Goal: Task Accomplishment & Management: Use online tool/utility

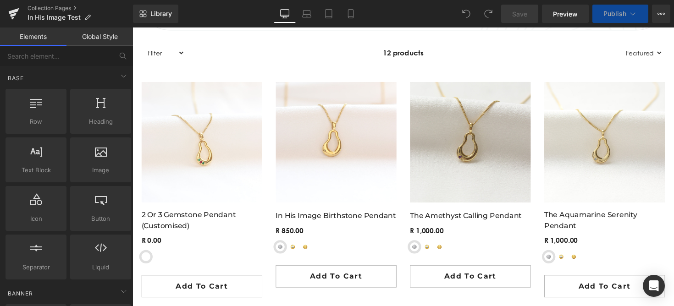
scroll to position [674, 0]
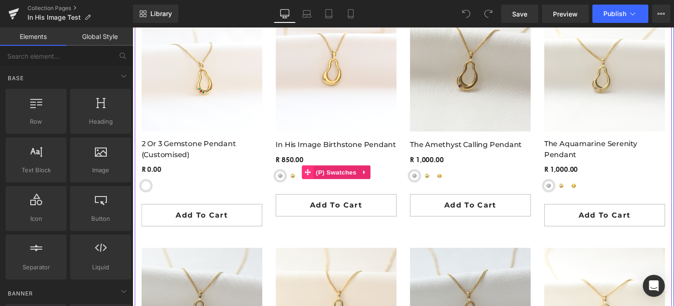
click at [310, 180] on span at bounding box center [312, 176] width 12 height 14
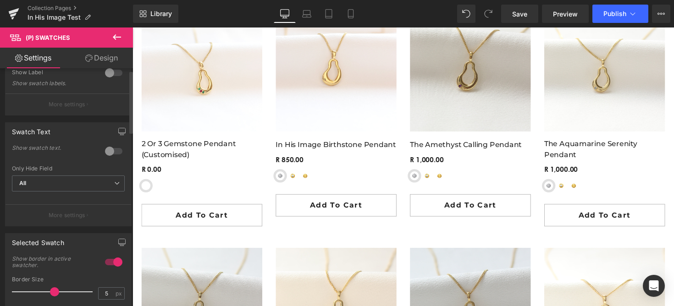
scroll to position [0, 0]
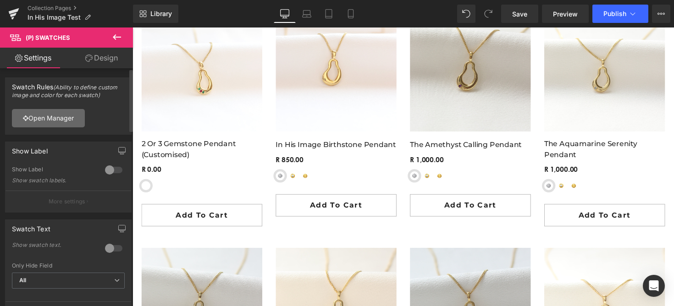
click at [53, 117] on link "Open Manager" at bounding box center [48, 118] width 73 height 18
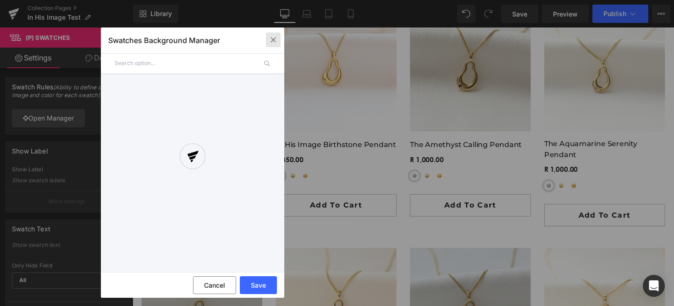
click at [94, 140] on button "button" at bounding box center [89, 145] width 10 height 11
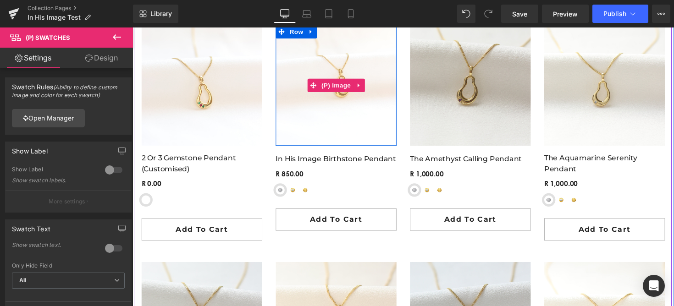
scroll to position [620, 0]
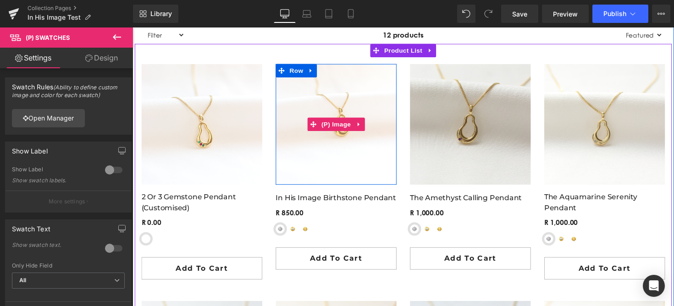
click at [333, 87] on img at bounding box center [341, 127] width 124 height 124
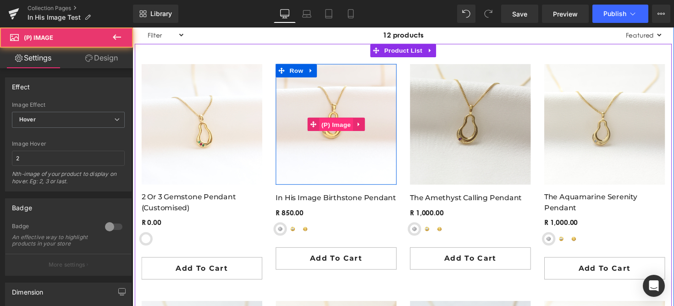
click at [343, 129] on span "(P) Image" at bounding box center [341, 128] width 35 height 14
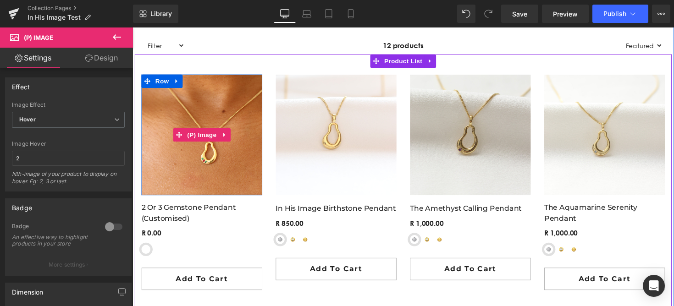
scroll to position [572, 0]
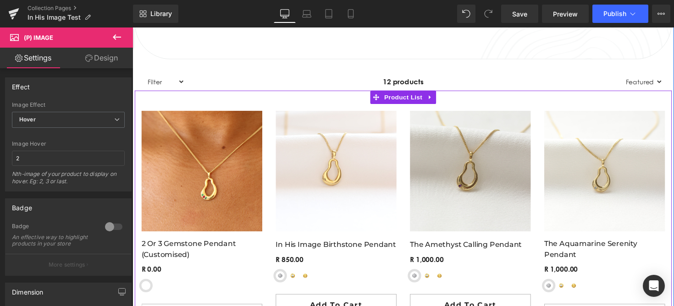
click at [199, 197] on img at bounding box center [204, 175] width 124 height 124
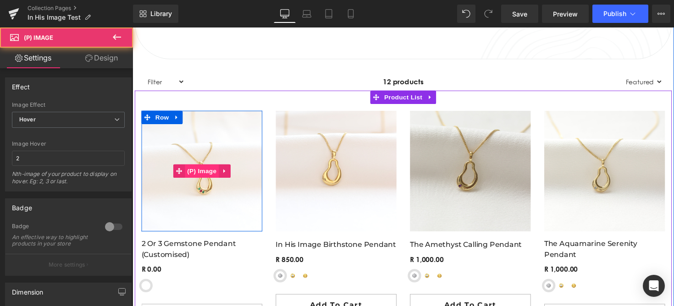
click at [201, 172] on span "(P) Image" at bounding box center [203, 175] width 35 height 14
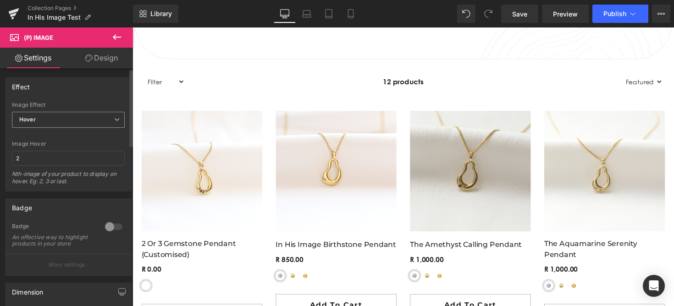
click at [77, 114] on span "Hover" at bounding box center [68, 120] width 113 height 16
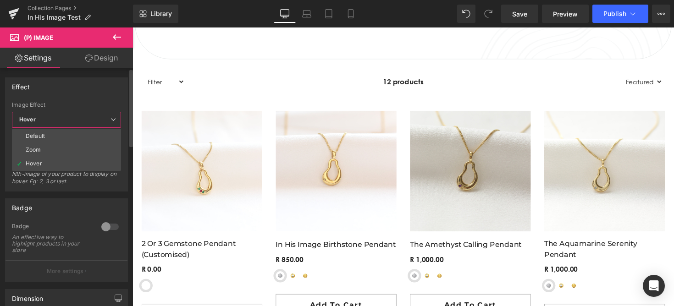
click at [77, 114] on span "Hover" at bounding box center [66, 120] width 109 height 16
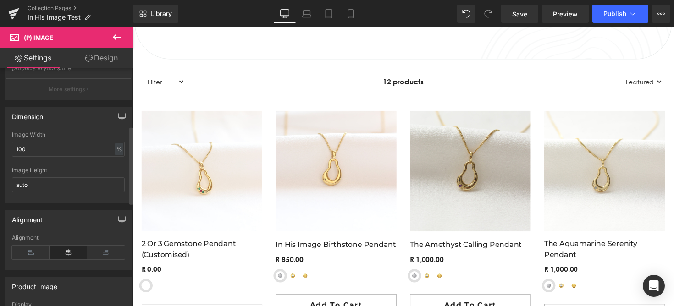
scroll to position [0, 0]
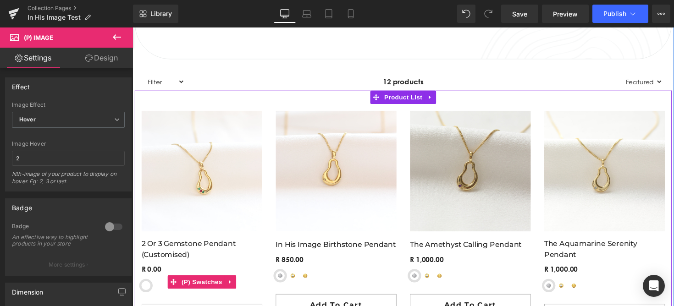
click at [147, 292] on span "Sterling Silver" at bounding box center [146, 292] width 9 height 9
click at [192, 291] on span "(P) Swatches" at bounding box center [204, 289] width 46 height 14
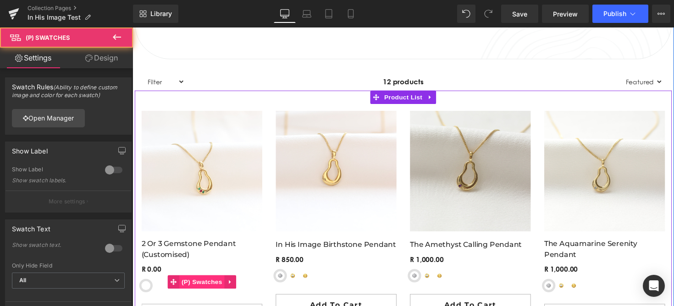
click at [192, 291] on span "(P) Swatches" at bounding box center [204, 289] width 46 height 14
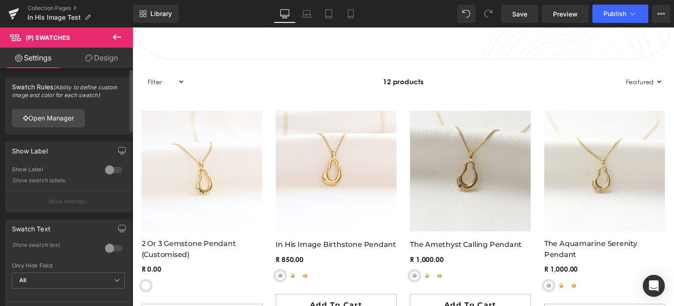
click at [108, 171] on div at bounding box center [114, 170] width 22 height 15
click at [83, 214] on div "Swatch Text 0 Show swatch text. All Metal Size Material Other Only Hide Field A…" at bounding box center [68, 268] width 137 height 111
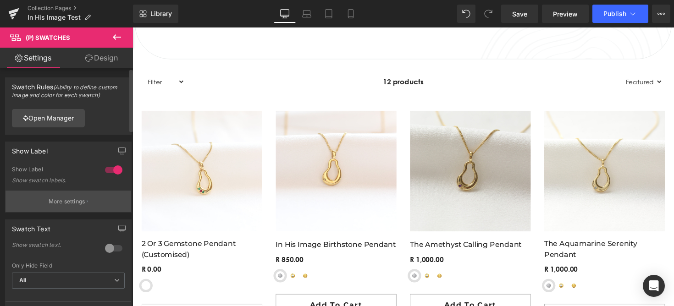
click at [83, 205] on button "More settings" at bounding box center [69, 202] width 126 height 22
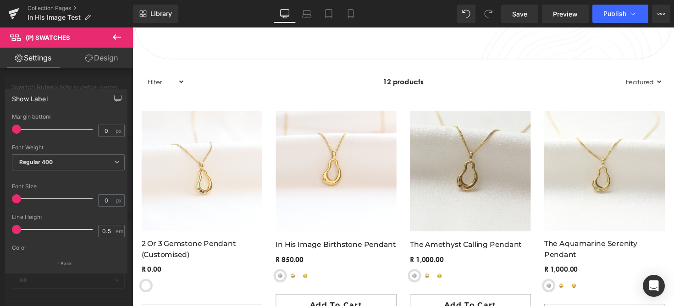
click at [111, 80] on div at bounding box center [66, 169] width 133 height 283
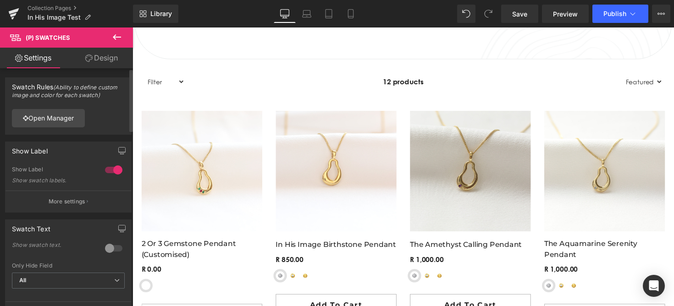
click at [111, 170] on div at bounding box center [114, 170] width 22 height 15
click at [109, 245] on div at bounding box center [114, 248] width 22 height 15
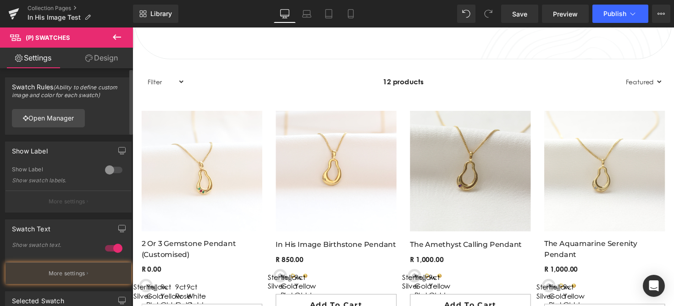
click at [109, 245] on div at bounding box center [114, 248] width 22 height 15
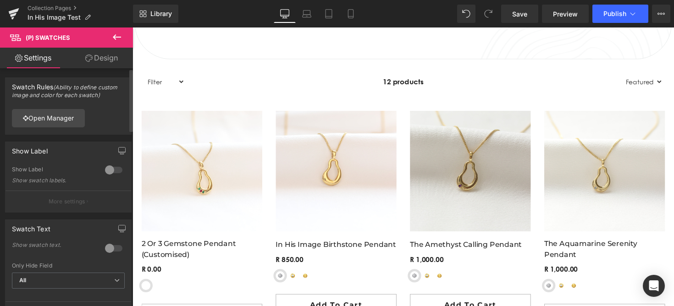
click at [109, 170] on div at bounding box center [114, 170] width 22 height 15
click at [319, 270] on div "Loading Product Data" at bounding box center [337, 270] width 66 height 10
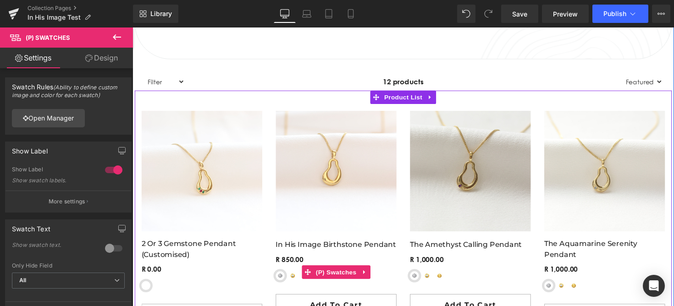
click at [299, 282] on span "Yellow-Gold Plated Sterling Silver" at bounding box center [296, 281] width 9 height 9
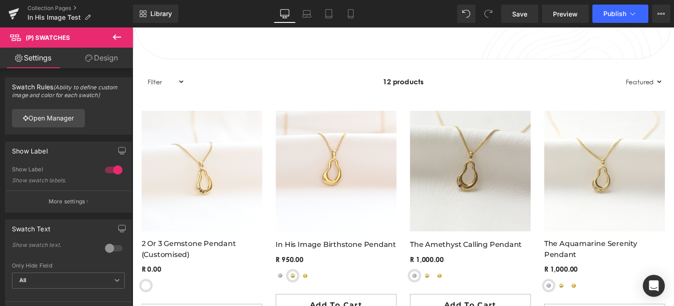
click at [320, 270] on div "Loading Product Data" at bounding box center [337, 270] width 66 height 10
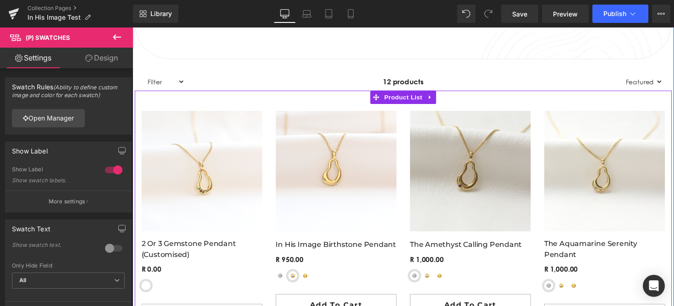
click at [313, 244] on h3 "In His Image Birthstone Pendant" at bounding box center [341, 252] width 124 height 17
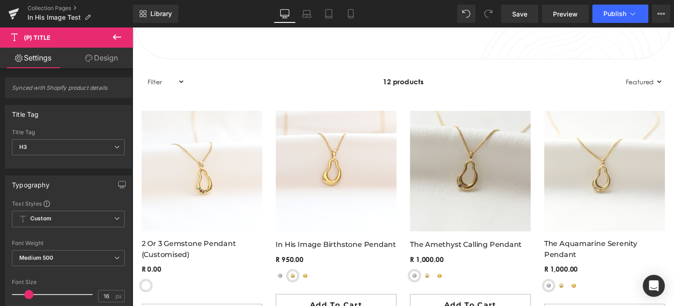
click at [280, 284] on span "Sterling Silver" at bounding box center [283, 281] width 9 height 9
click at [319, 273] on div "Loading Product Data" at bounding box center [337, 270] width 66 height 10
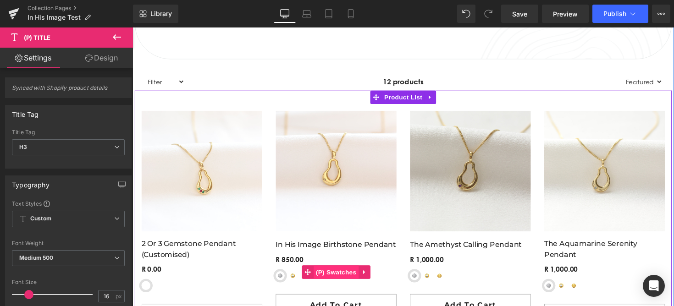
click at [318, 282] on span "(P) Swatches" at bounding box center [341, 278] width 46 height 14
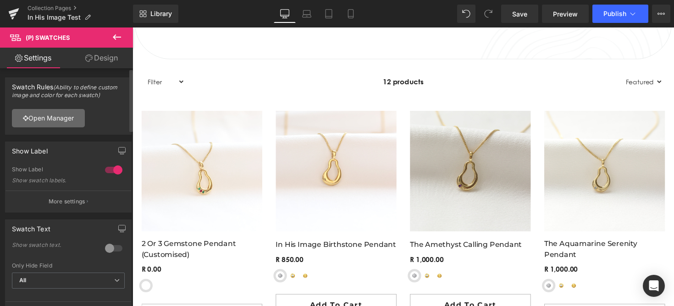
click at [39, 113] on link "Open Manager" at bounding box center [48, 118] width 73 height 18
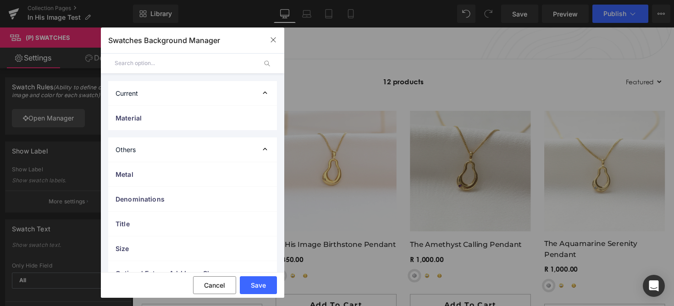
click at [135, 89] on div "Current" at bounding box center [192, 93] width 169 height 24
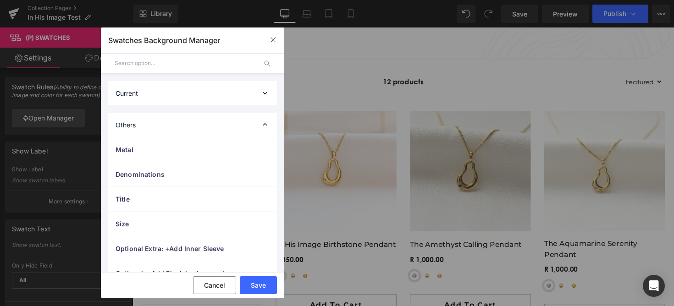
click at [135, 89] on div "Current" at bounding box center [192, 93] width 169 height 24
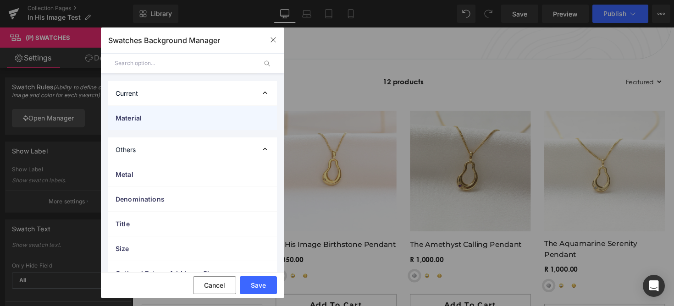
click at [137, 118] on span "Material" at bounding box center [184, 118] width 136 height 10
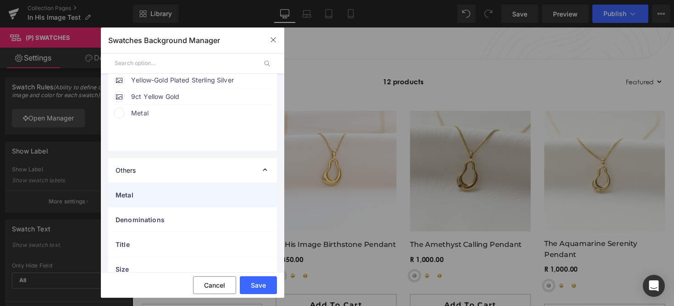
scroll to position [143, 0]
click at [132, 195] on span "Metal" at bounding box center [184, 193] width 136 height 10
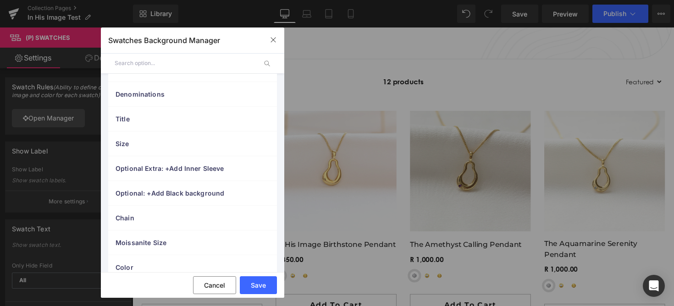
scroll to position [443, 0]
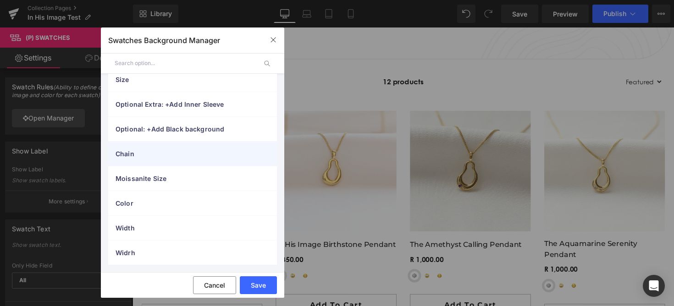
click at [145, 152] on span "Chain" at bounding box center [184, 154] width 136 height 10
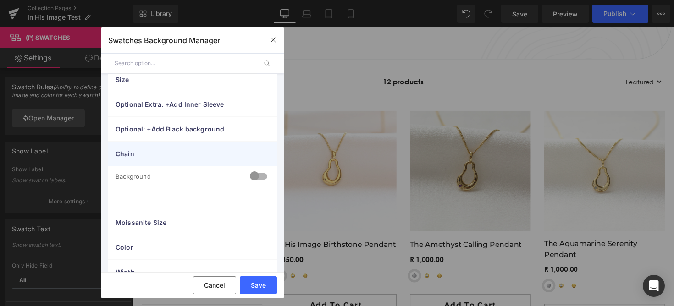
scroll to position [487, 0]
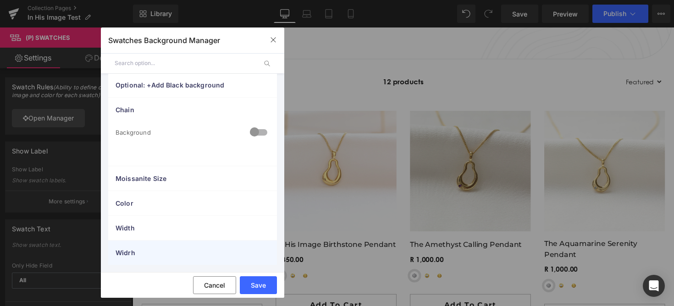
click at [143, 249] on span "Widrh" at bounding box center [184, 253] width 136 height 10
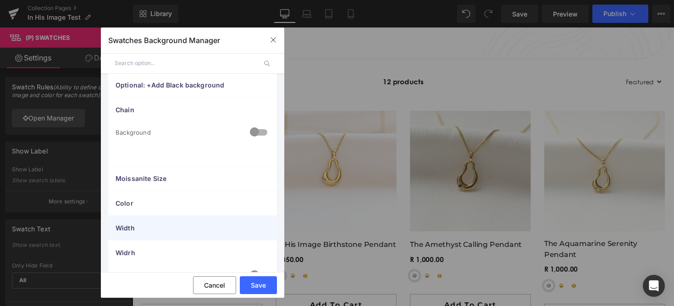
click at [143, 226] on span "Width" at bounding box center [184, 228] width 136 height 10
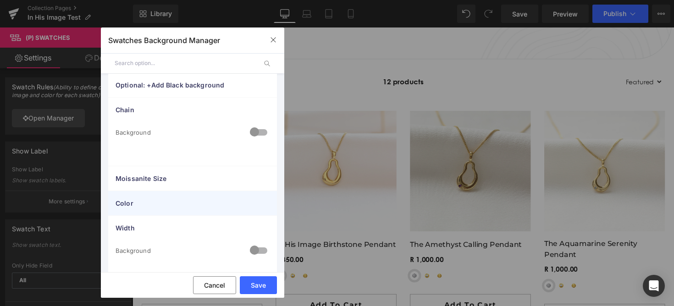
click at [145, 205] on span "Color" at bounding box center [184, 204] width 136 height 10
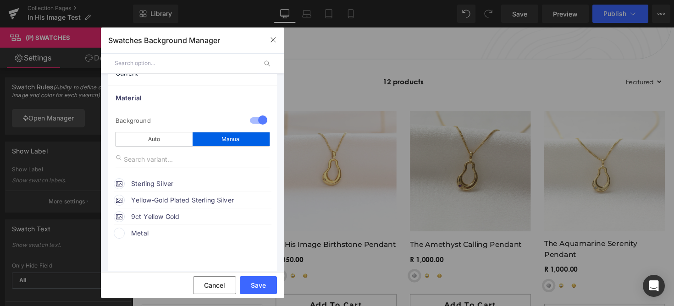
scroll to position [0, 0]
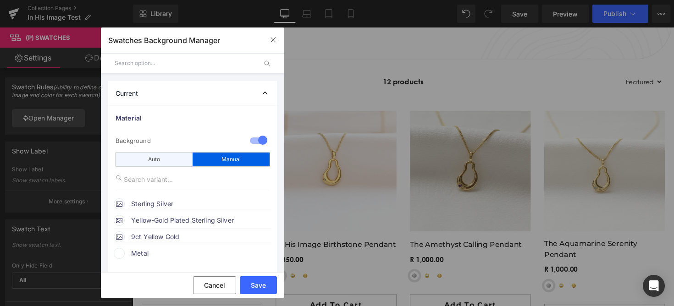
click at [151, 157] on div "Auto" at bounding box center [154, 160] width 77 height 14
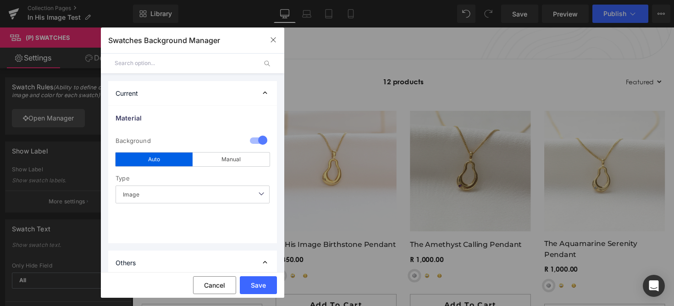
click at [174, 194] on span "Image" at bounding box center [193, 195] width 154 height 18
click at [252, 290] on button "Save" at bounding box center [258, 286] width 37 height 18
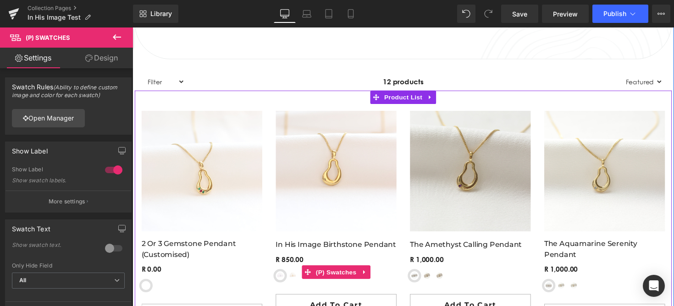
click at [287, 282] on span "Sterling Silver" at bounding box center [283, 281] width 9 height 9
click at [297, 285] on span "Yellow-Gold Plated Sterling Silver" at bounding box center [296, 281] width 9 height 9
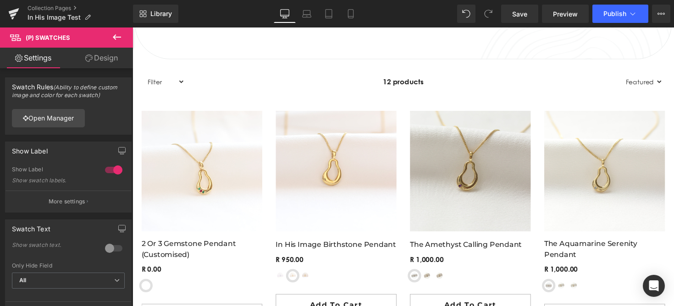
click at [333, 275] on div "Loading Product Data" at bounding box center [337, 270] width 66 height 10
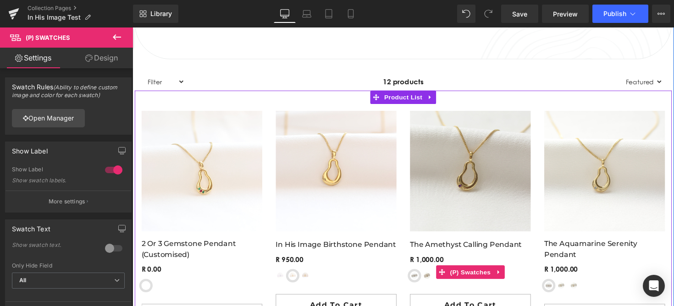
click at [436, 280] on span "Yellow-Gold Plated Sterling Silver" at bounding box center [434, 281] width 9 height 9
click at [461, 278] on span "(P) Swatches" at bounding box center [479, 279] width 46 height 14
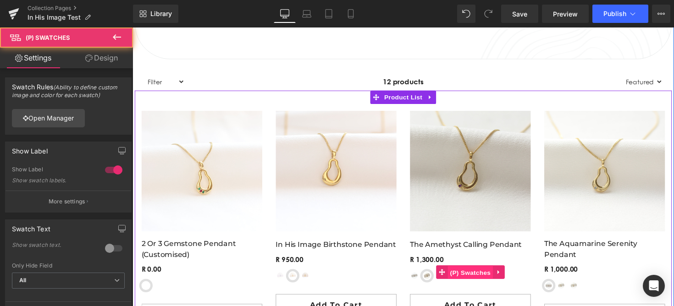
click at [461, 278] on span "(P) Swatches" at bounding box center [479, 279] width 46 height 14
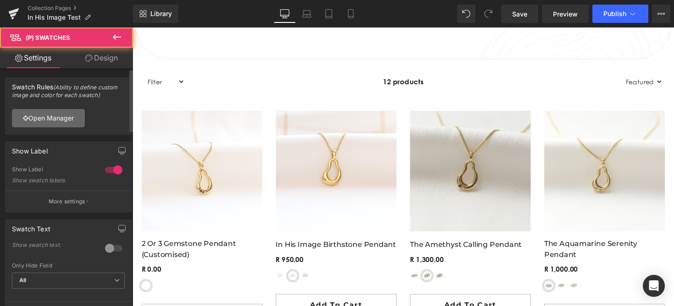
click at [72, 114] on link "Open Manager" at bounding box center [48, 118] width 73 height 18
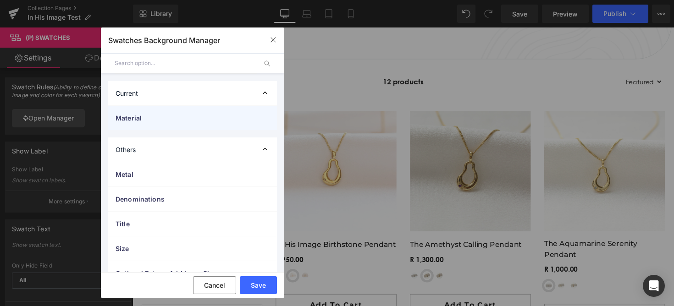
click at [167, 113] on span "Material" at bounding box center [184, 118] width 136 height 10
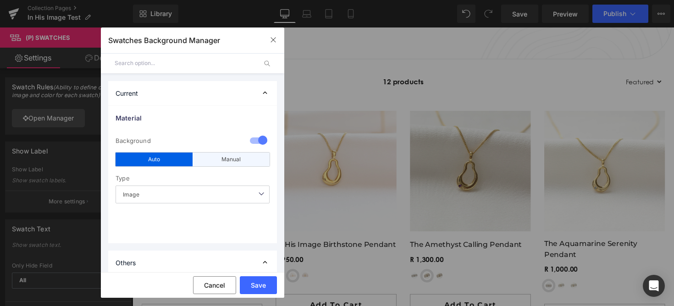
click at [225, 158] on div "Manual" at bounding box center [231, 160] width 77 height 14
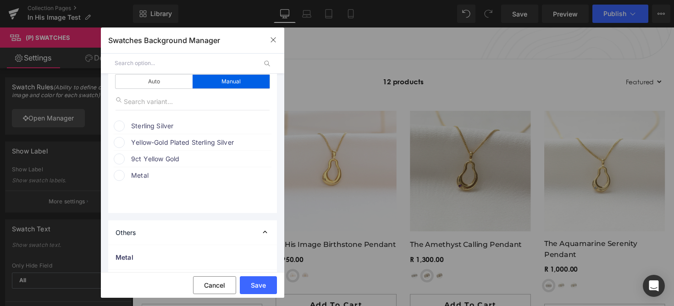
scroll to position [69, 0]
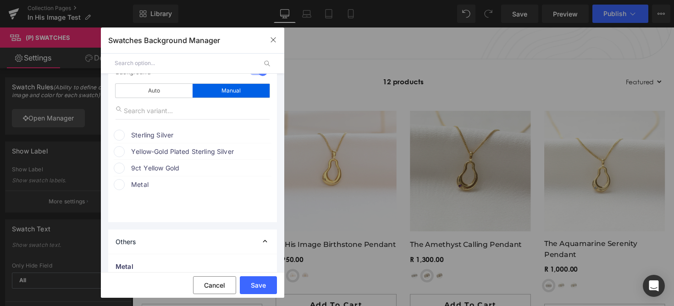
click at [148, 106] on input "text" at bounding box center [193, 110] width 154 height 17
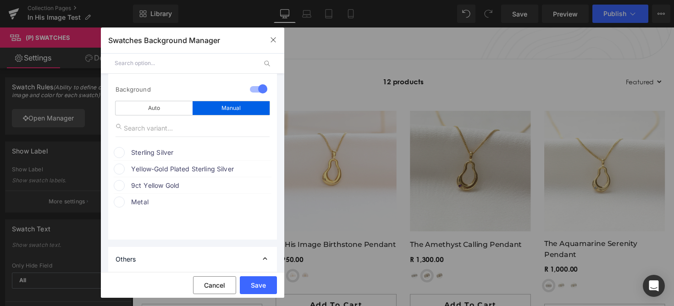
scroll to position [50, 0]
click at [144, 154] on span "Sterling Silver" at bounding box center [200, 154] width 139 height 11
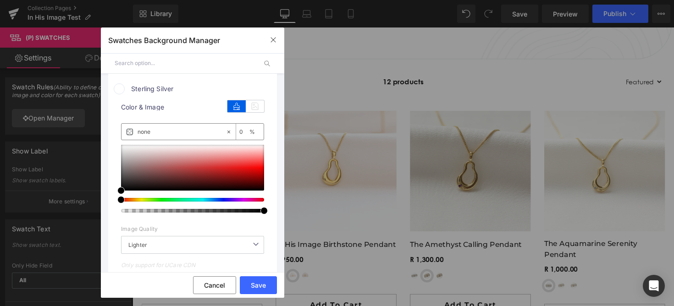
scroll to position [103, 0]
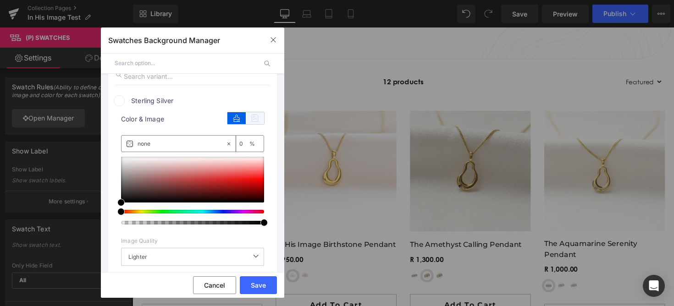
click at [247, 122] on icon at bounding box center [255, 118] width 18 height 12
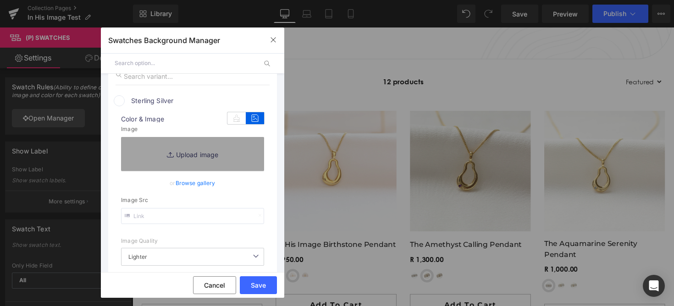
click at [120, 100] on span at bounding box center [119, 100] width 11 height 11
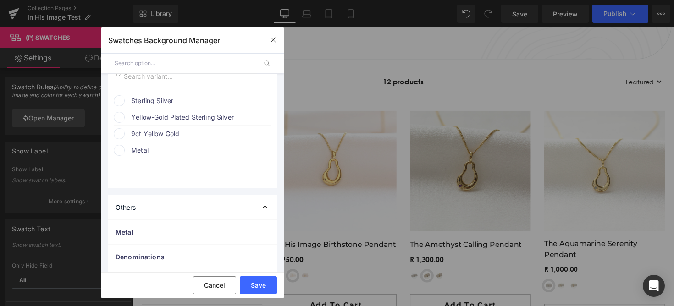
click at [137, 107] on li "Sterling Silver image Color & Image image none 0 % Image Replace Image Upload i…" at bounding box center [193, 101] width 158 height 16
click at [139, 101] on span "Sterling Silver" at bounding box center [200, 100] width 139 height 11
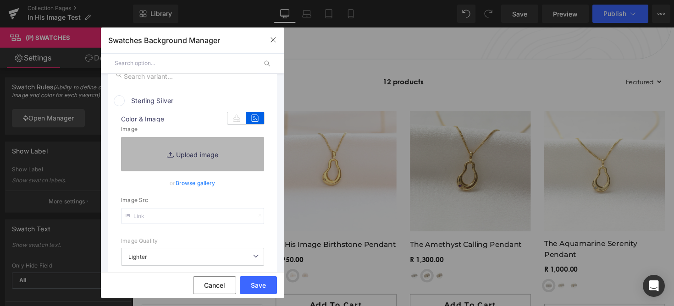
click at [163, 157] on link "Replace Image" at bounding box center [192, 154] width 143 height 34
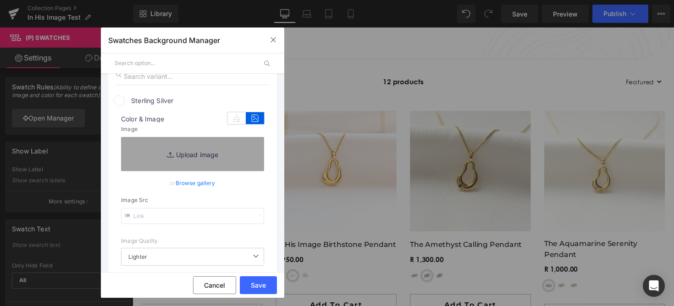
type input "C:\fakepath\30.png"
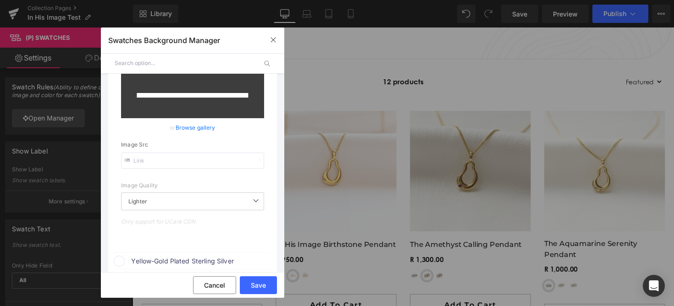
scroll to position [168, 0]
click at [240, 198] on span "Lighter" at bounding box center [192, 201] width 143 height 18
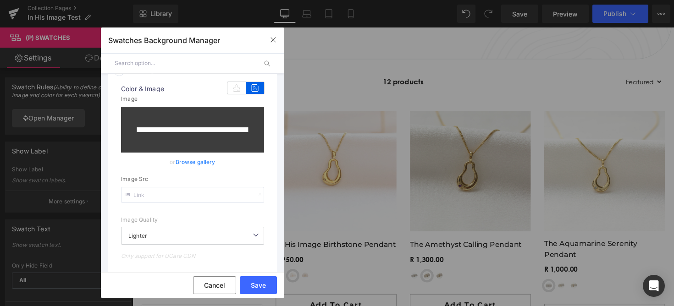
type input "[URL][DOMAIN_NAME]"
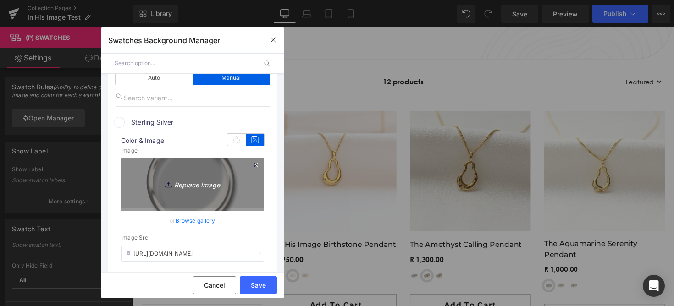
scroll to position [72, 0]
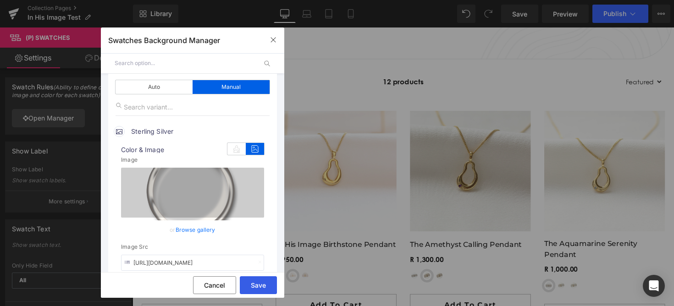
click at [260, 290] on button "Save" at bounding box center [258, 286] width 37 height 18
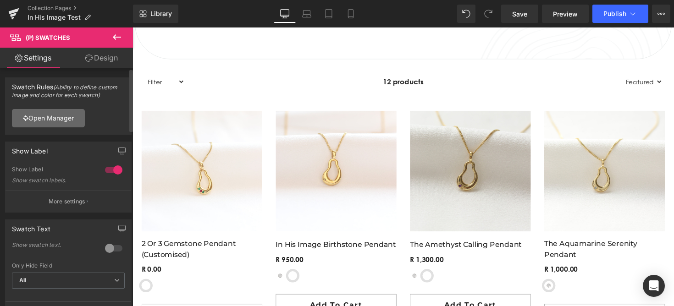
click at [73, 122] on link "Open Manager" at bounding box center [48, 118] width 73 height 18
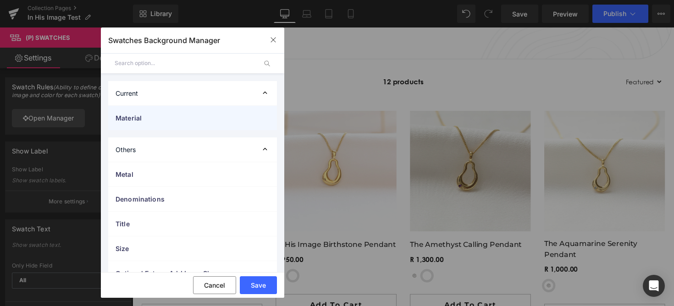
click at [187, 117] on span "Material" at bounding box center [184, 118] width 136 height 10
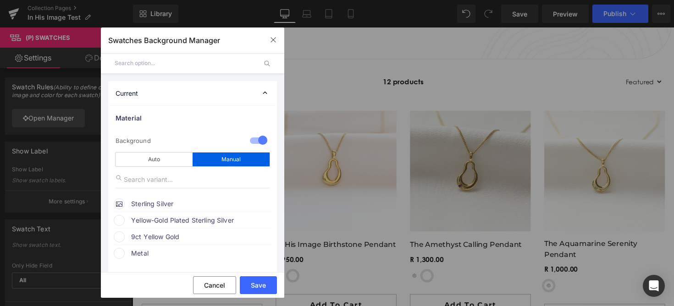
click at [152, 221] on span "Yellow-Gold Plated Sterling Silver" at bounding box center [200, 220] width 139 height 11
click at [149, 261] on input "none" at bounding box center [182, 264] width 88 height 10
click at [250, 233] on icon at bounding box center [255, 238] width 18 height 12
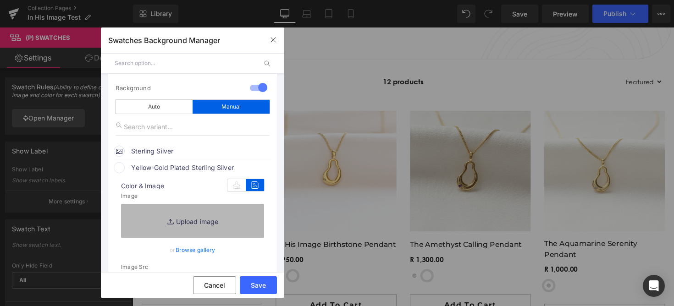
scroll to position [59, 0]
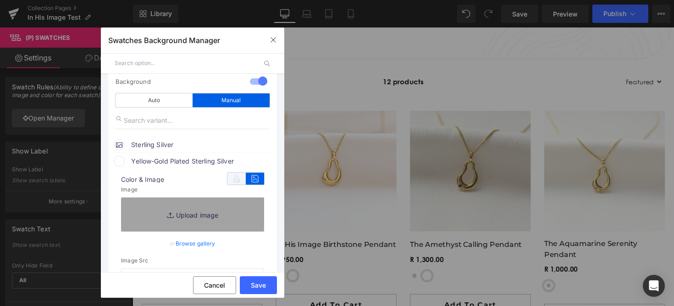
click at [233, 180] on icon at bounding box center [236, 179] width 18 height 12
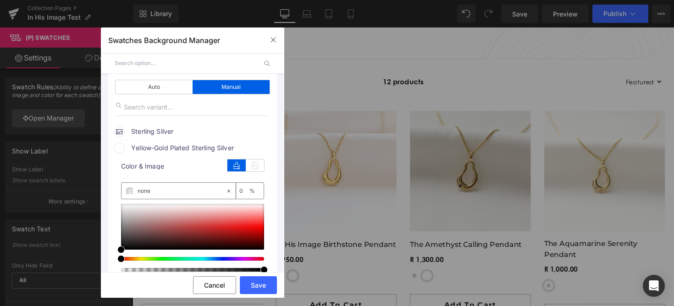
scroll to position [79, 0]
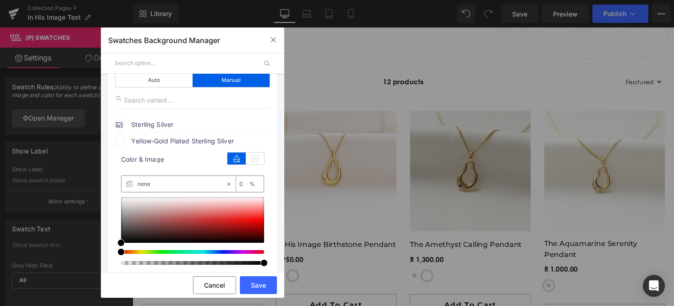
click at [160, 186] on input "none" at bounding box center [182, 184] width 88 height 10
type input "gold"
type input "100"
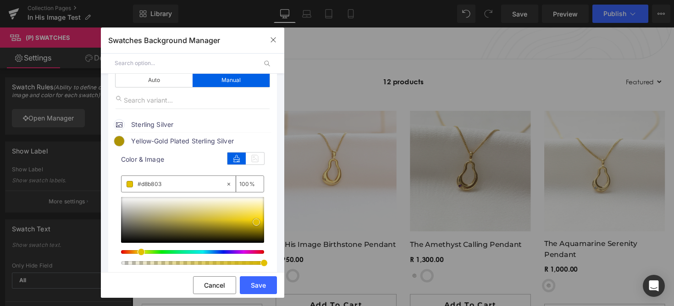
type input "#cdaf03"
drag, startPoint x: 252, startPoint y: 227, endPoint x: 256, endPoint y: 224, distance: 5.0
click at [256, 224] on div at bounding box center [192, 220] width 143 height 46
click at [268, 289] on button "Save" at bounding box center [258, 286] width 37 height 18
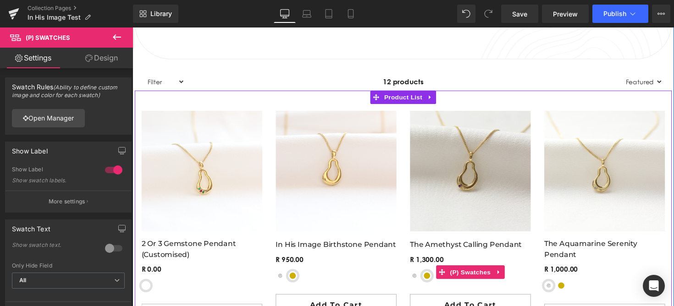
click at [420, 281] on span "Sterling Silver" at bounding box center [421, 281] width 9 height 9
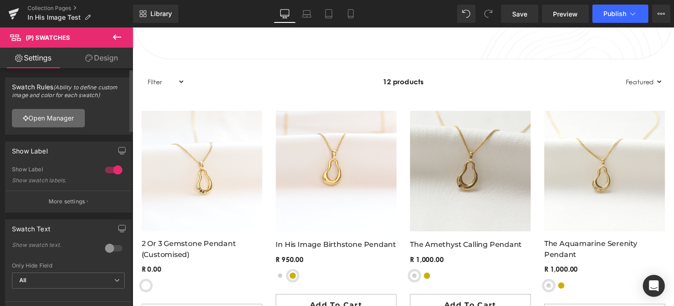
click at [56, 120] on link "Open Manager" at bounding box center [48, 118] width 73 height 18
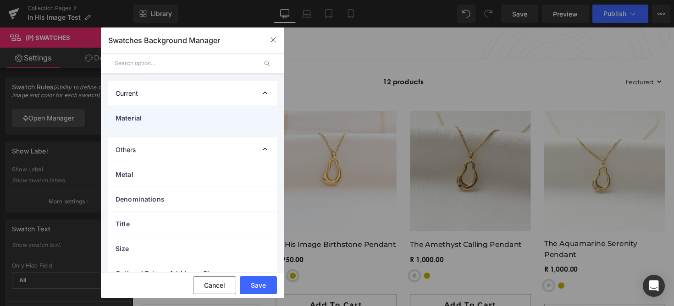
click at [160, 123] on div "Material" at bounding box center [192, 118] width 169 height 24
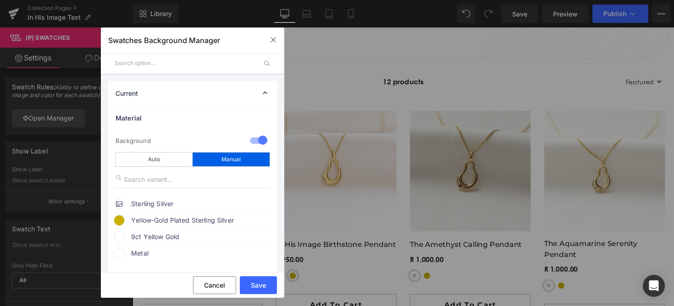
click at [141, 203] on span "Sterling Silver" at bounding box center [200, 204] width 139 height 11
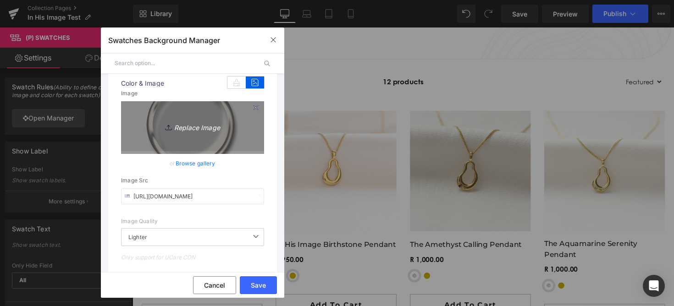
scroll to position [108, 0]
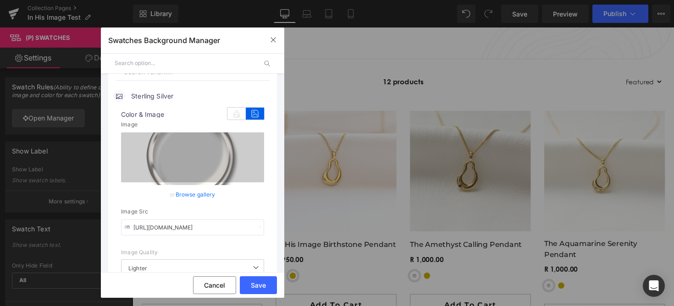
click at [235, 106] on div "image" at bounding box center [245, 112] width 37 height 14
click at [234, 111] on icon at bounding box center [236, 114] width 18 height 12
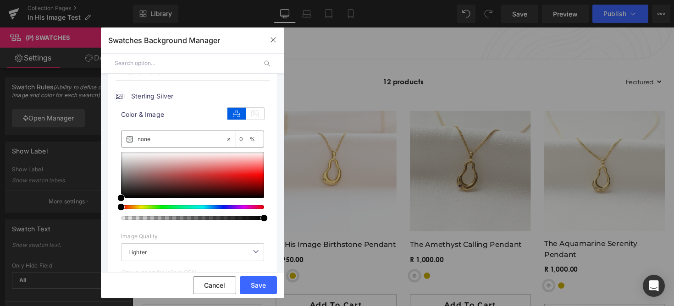
click at [163, 138] on input "none" at bounding box center [182, 139] width 88 height 10
click at [142, 140] on input "none" at bounding box center [182, 139] width 88 height 10
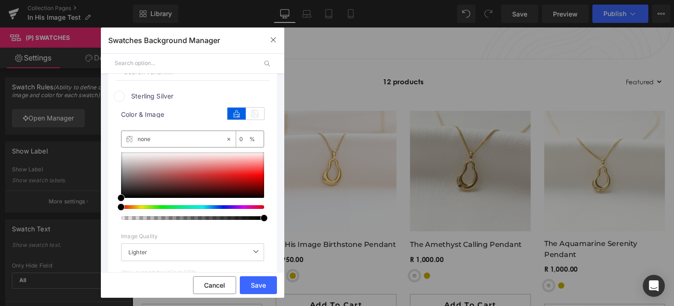
paste input "#c0c0c0"
type input "#c0c0c0"
type input "100"
type input "#c0c0c0"
click at [257, 283] on button "Save" at bounding box center [258, 286] width 37 height 18
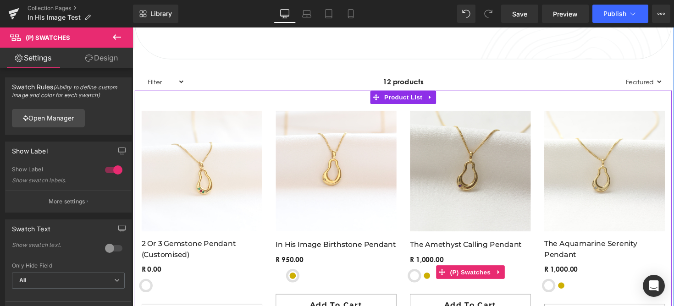
click at [424, 283] on span "Sterling Silver" at bounding box center [421, 281] width 9 height 9
click at [466, 281] on span "(P) Swatches" at bounding box center [479, 278] width 46 height 14
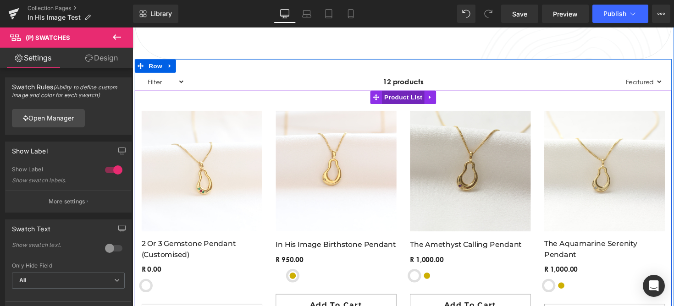
click at [409, 98] on span "Product List" at bounding box center [410, 99] width 44 height 14
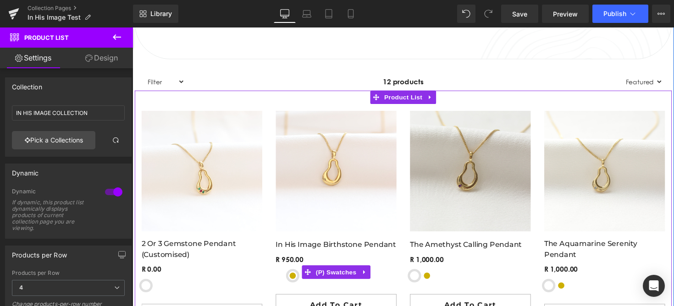
click at [291, 279] on div "Material Sterling Silver Yellow-Gold Plated Sterling Silver 9ct Yellow Gold" at bounding box center [341, 285] width 124 height 16
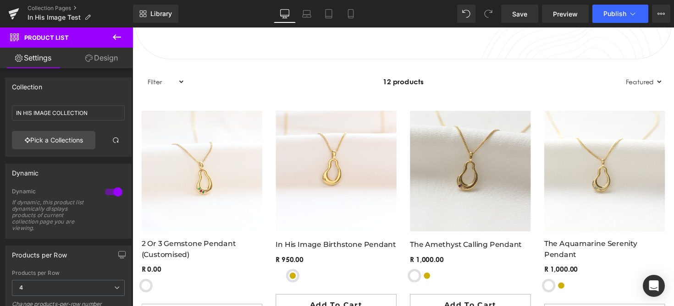
click at [321, 273] on div "Loading Product Data" at bounding box center [337, 270] width 66 height 10
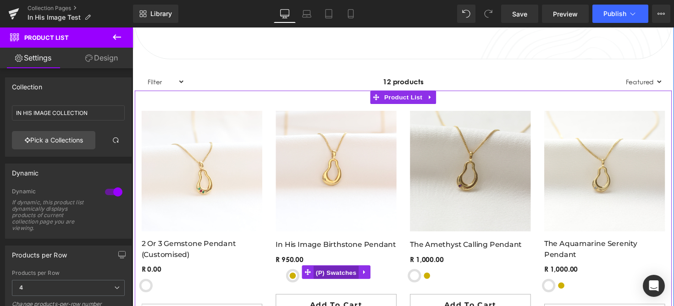
click at [328, 282] on span "(P) Swatches" at bounding box center [341, 279] width 46 height 14
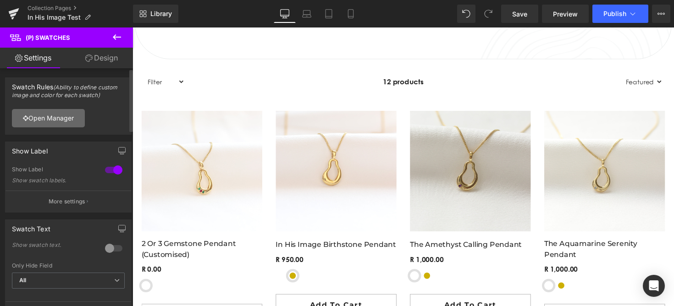
click at [83, 113] on link "Open Manager" at bounding box center [48, 118] width 73 height 18
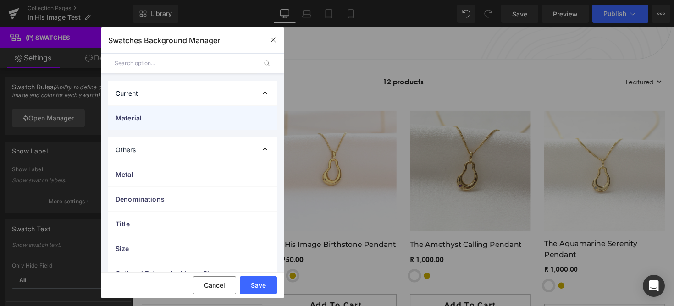
click at [138, 126] on div "Material" at bounding box center [192, 118] width 169 height 24
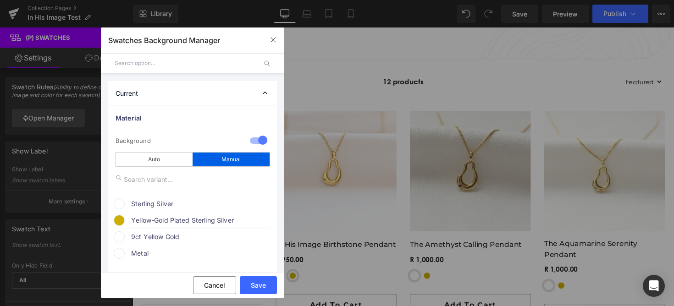
scroll to position [37, 0]
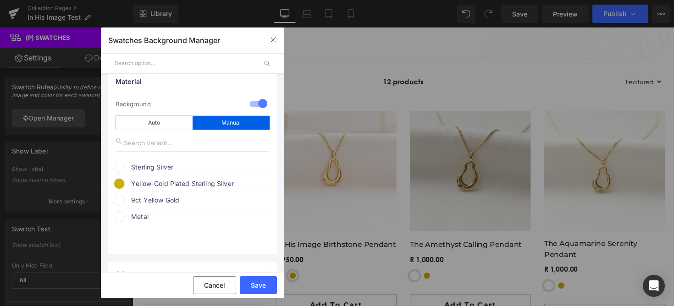
click at [119, 168] on span at bounding box center [119, 167] width 11 height 11
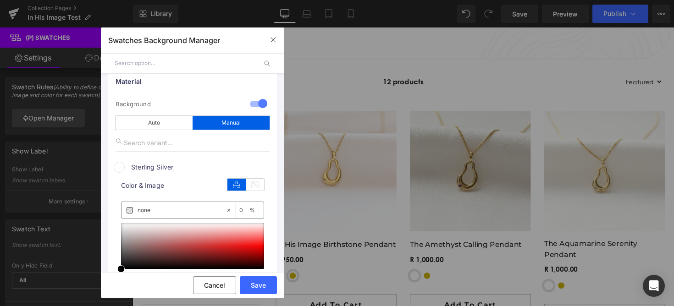
click at [152, 214] on input "none" at bounding box center [182, 210] width 88 height 10
paste input "#c0c0c0"
type input "#c0c0c0"
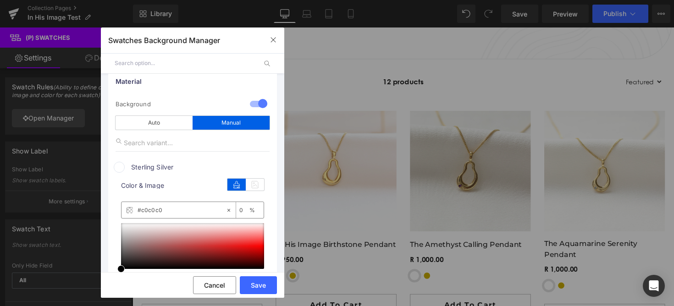
type input "100"
type input "#c0c0c0"
click at [262, 285] on button "Save" at bounding box center [258, 286] width 37 height 18
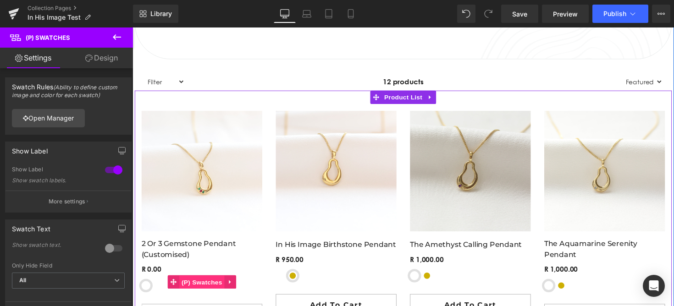
click at [200, 287] on span "(P) Swatches" at bounding box center [204, 289] width 46 height 14
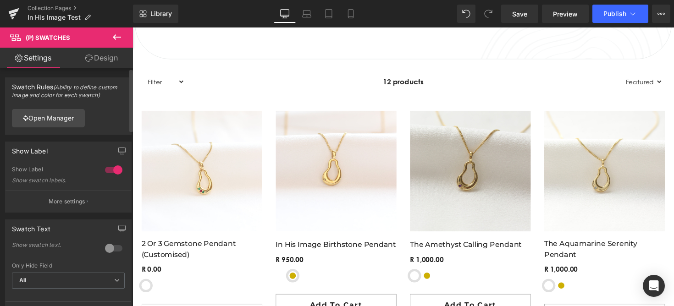
click at [110, 169] on div at bounding box center [114, 170] width 22 height 15
click at [110, 168] on div at bounding box center [114, 170] width 22 height 15
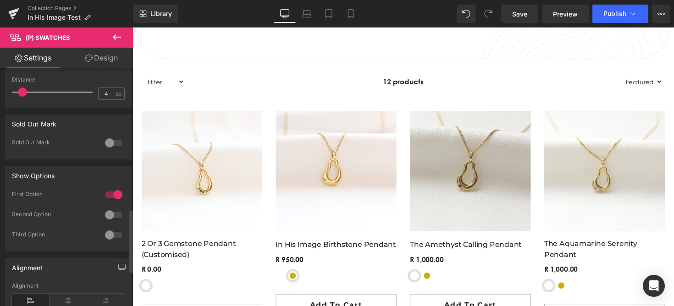
scroll to position [535, 0]
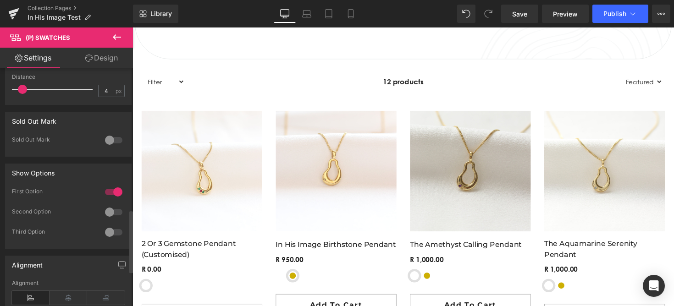
click at [108, 215] on div at bounding box center [114, 212] width 22 height 15
click at [111, 210] on div at bounding box center [114, 212] width 22 height 15
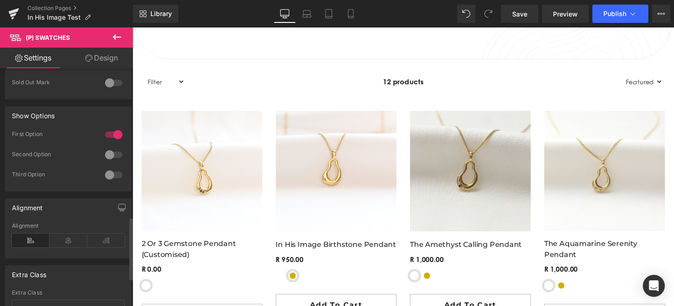
scroll to position [608, 0]
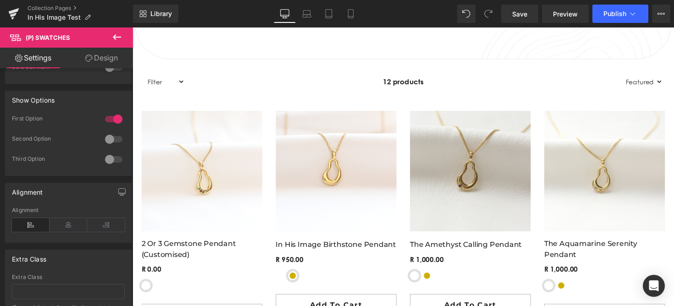
click at [314, 271] on div "Loading Product Data" at bounding box center [337, 270] width 66 height 10
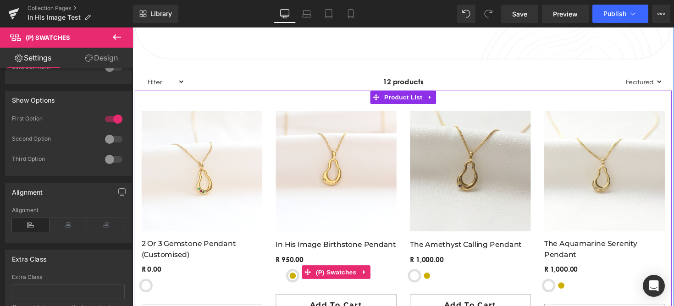
click at [285, 285] on span "Sterling Silver" at bounding box center [283, 281] width 9 height 9
click at [284, 284] on span "Sterling Silver" at bounding box center [283, 281] width 9 height 9
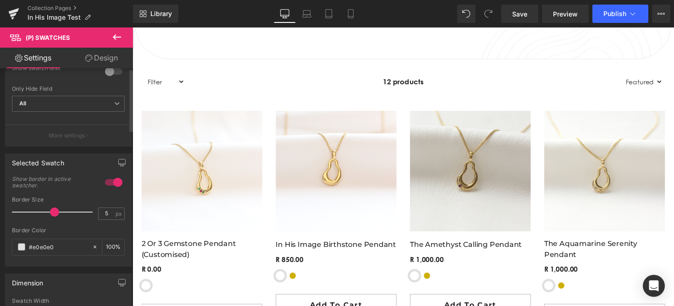
scroll to position [0, 0]
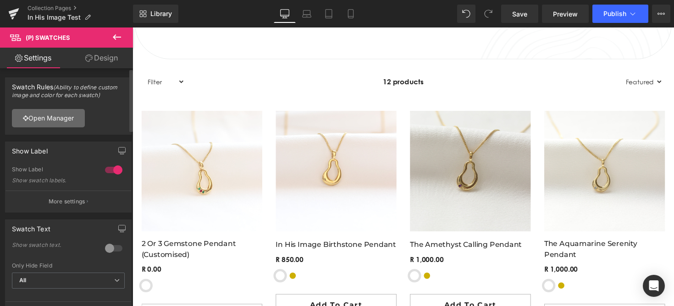
click at [66, 117] on link "Open Manager" at bounding box center [48, 118] width 73 height 18
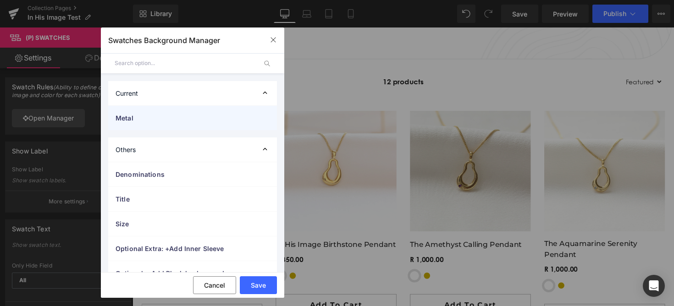
click at [187, 119] on span "Metal" at bounding box center [184, 118] width 136 height 10
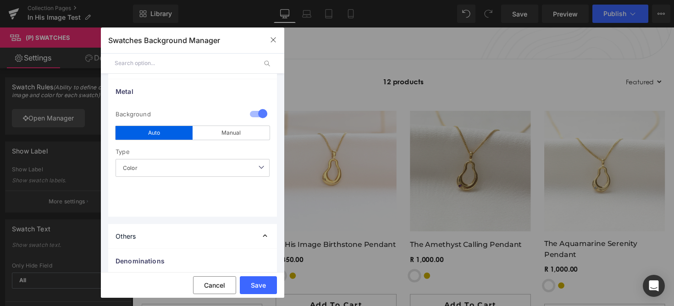
scroll to position [42, 0]
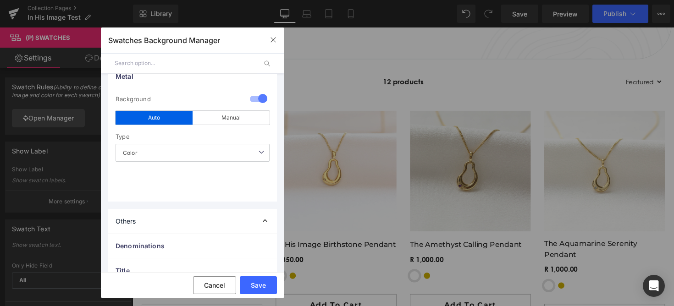
click at [191, 151] on span "Color" at bounding box center [193, 153] width 154 height 18
click at [176, 119] on div "Auto" at bounding box center [154, 118] width 77 height 14
click at [243, 116] on div "Manual" at bounding box center [231, 118] width 77 height 14
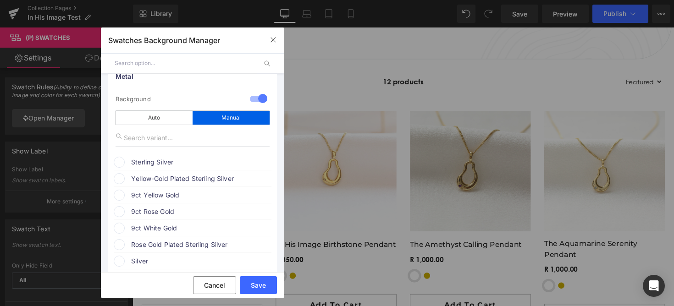
click at [164, 163] on span "Sterling Silver" at bounding box center [200, 162] width 139 height 11
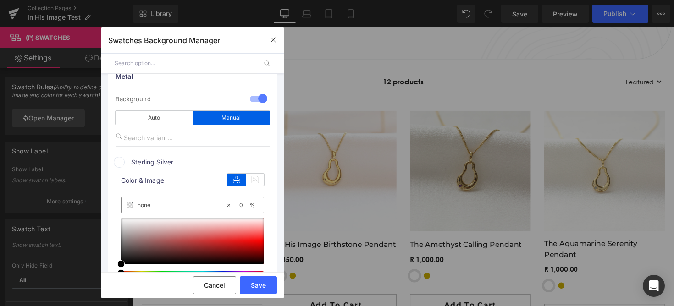
click at [182, 203] on input "none" at bounding box center [182, 205] width 88 height 10
paste input "#c0c0c0"
type input "#c0c0c0"
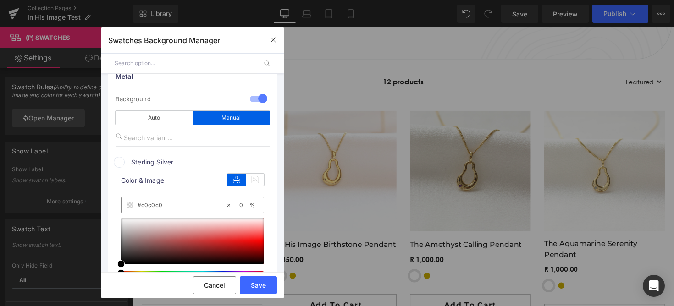
type input "100"
type input "#c0c0c0"
click at [249, 284] on button "Save" at bounding box center [258, 286] width 37 height 18
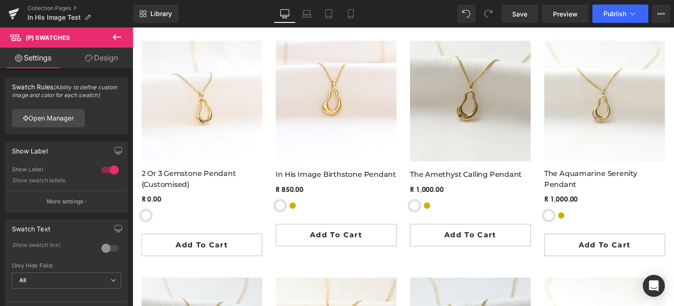
scroll to position [680, 0]
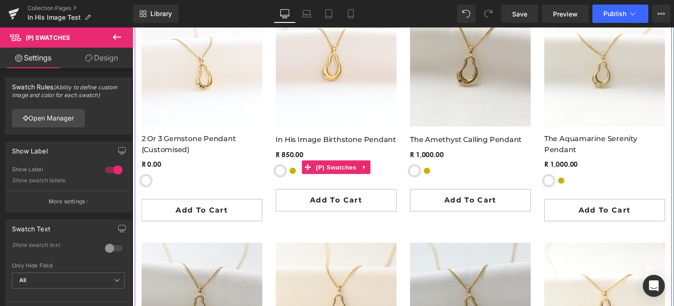
click at [291, 174] on div "Material Sterling Silver Yellow-Gold Plated Sterling Silver 9ct Yellow Gold" at bounding box center [341, 178] width 124 height 16
click at [282, 174] on span "Sterling Silver" at bounding box center [283, 174] width 9 height 9
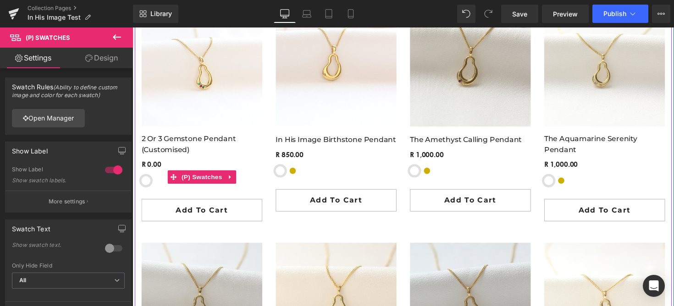
click at [146, 184] on span "Sterling Silver" at bounding box center [146, 184] width 9 height 9
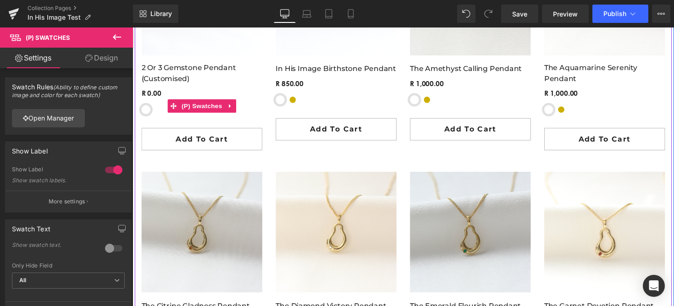
scroll to position [883, 0]
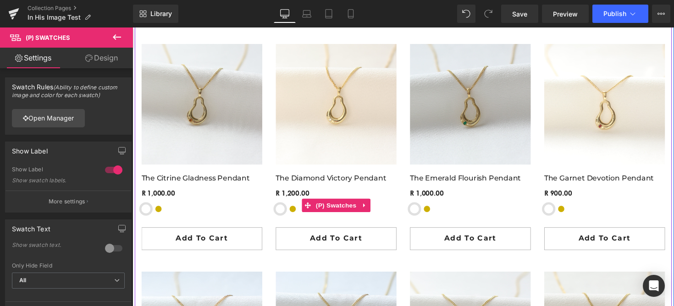
click at [296, 216] on span "Yellow-Gold Plated Sterling Silver" at bounding box center [296, 213] width 9 height 9
click at [341, 213] on span "(P) Swatches" at bounding box center [341, 210] width 46 height 14
click at [342, 205] on span "(P) Swatches" at bounding box center [341, 210] width 46 height 14
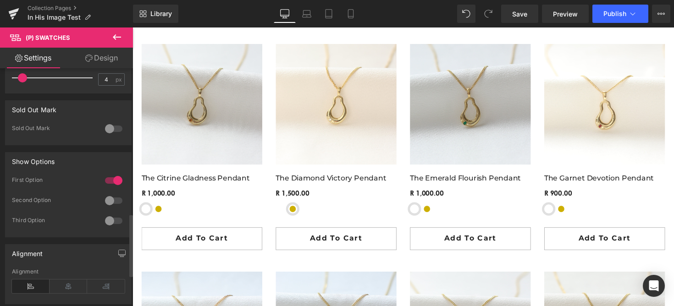
scroll to position [550, 0]
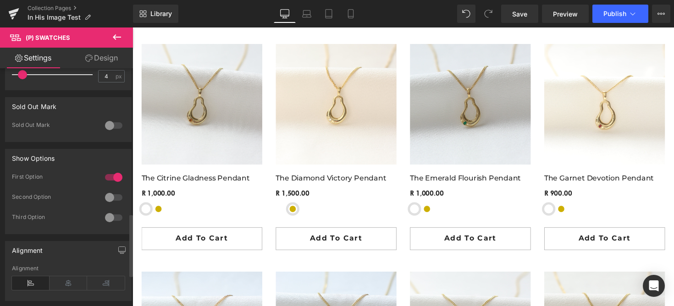
click at [110, 199] on div at bounding box center [114, 197] width 22 height 15
click at [110, 216] on div at bounding box center [114, 217] width 22 height 15
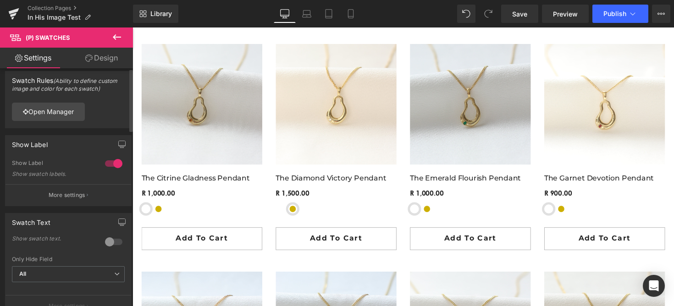
scroll to position [0, 0]
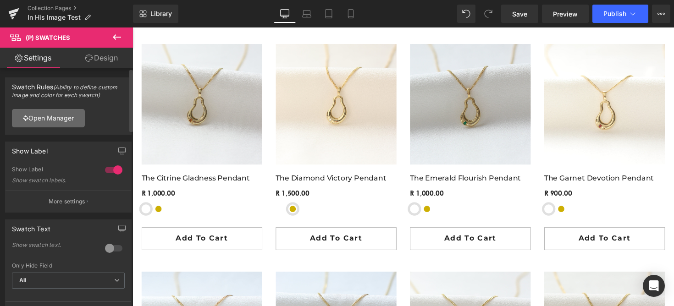
click at [59, 116] on link "Open Manager" at bounding box center [48, 118] width 73 height 18
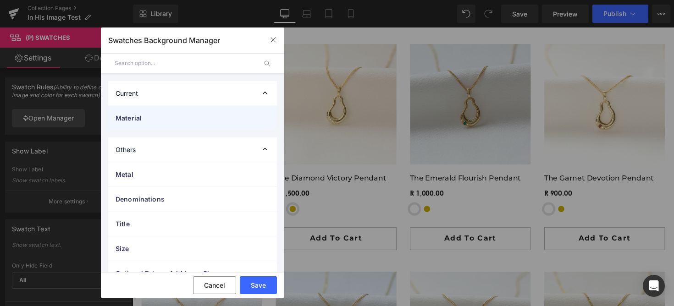
click at [180, 117] on span "Material" at bounding box center [184, 118] width 136 height 10
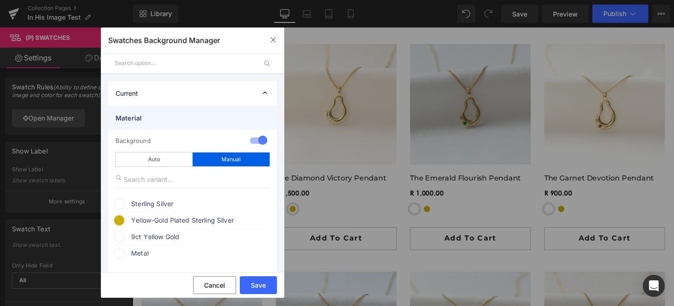
click at [167, 111] on div "Material" at bounding box center [192, 118] width 169 height 24
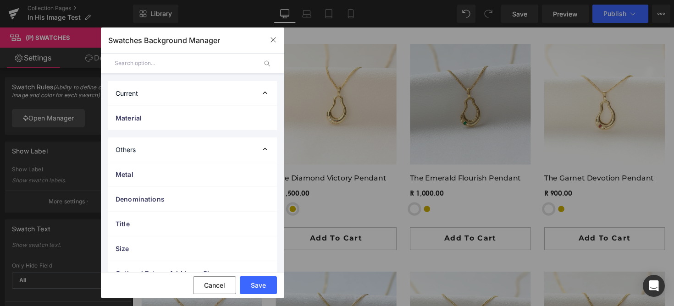
click at [167, 95] on div "Current" at bounding box center [192, 93] width 169 height 24
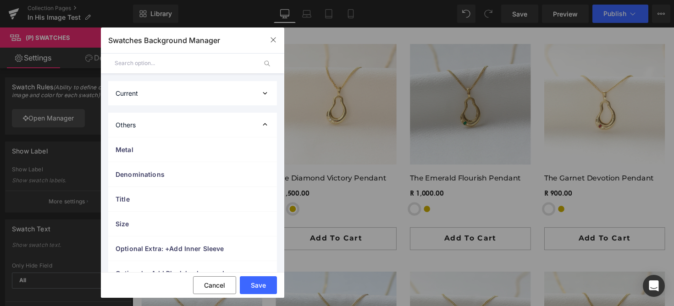
click at [163, 94] on div "Current" at bounding box center [192, 93] width 169 height 24
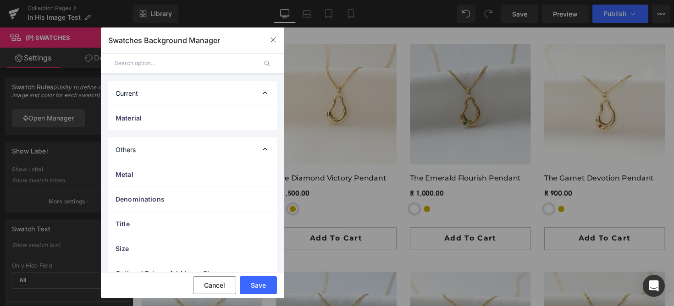
click at [163, 94] on div "Current" at bounding box center [192, 93] width 169 height 24
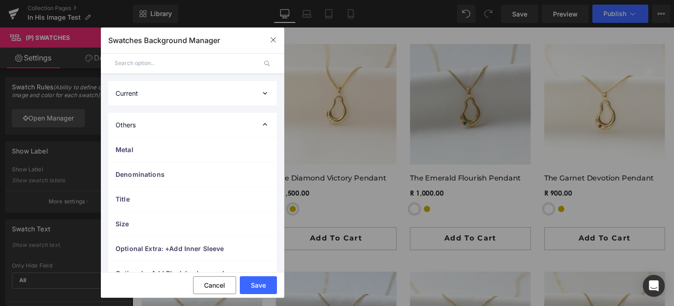
click at [146, 123] on div "Others" at bounding box center [192, 125] width 169 height 24
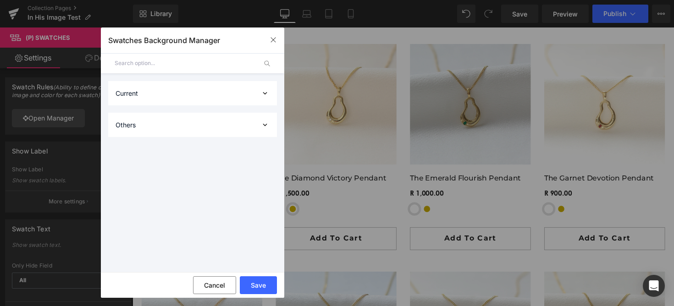
click at [146, 123] on div "Others" at bounding box center [192, 125] width 169 height 24
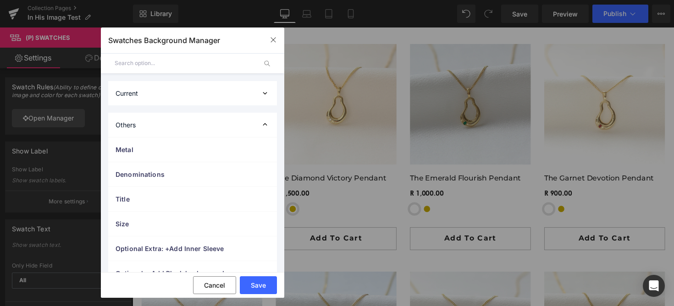
click at [146, 123] on div "Others" at bounding box center [192, 125] width 169 height 24
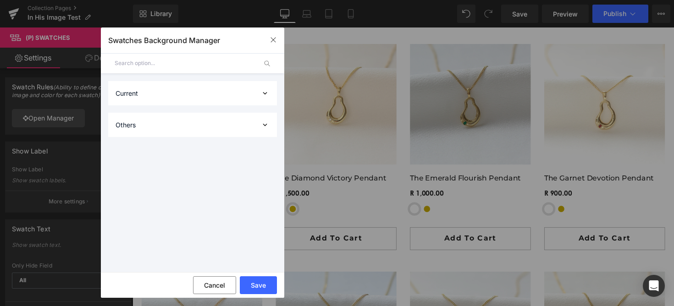
click at [159, 89] on div "Current" at bounding box center [192, 93] width 169 height 24
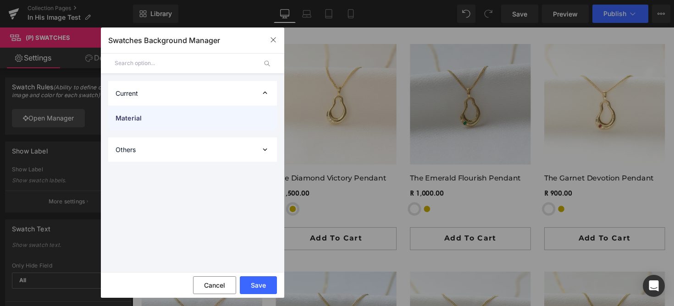
click at [148, 116] on span "Material" at bounding box center [184, 118] width 136 height 10
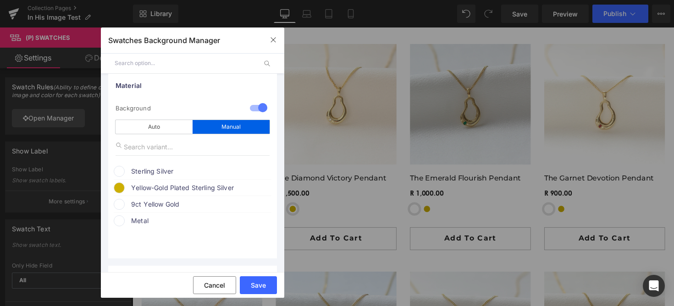
scroll to position [46, 0]
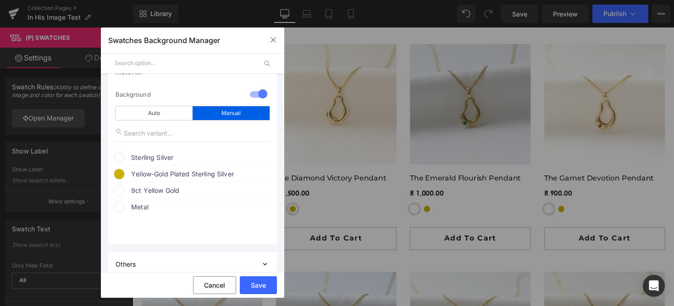
click at [142, 210] on span "Metal" at bounding box center [200, 207] width 139 height 11
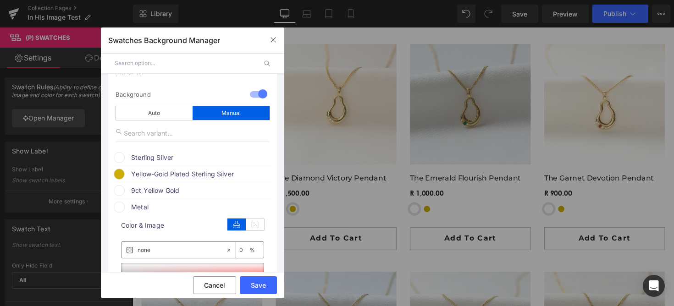
click at [256, 93] on div at bounding box center [259, 95] width 22 height 18
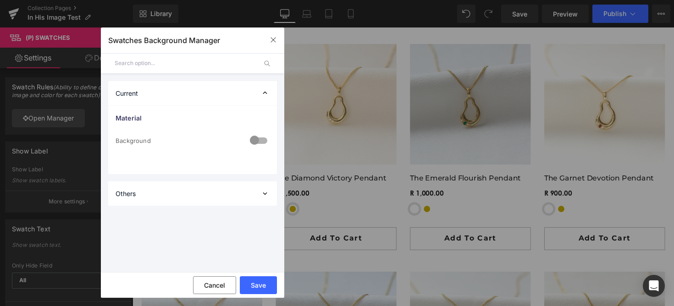
click at [254, 92] on div "Current" at bounding box center [192, 93] width 169 height 24
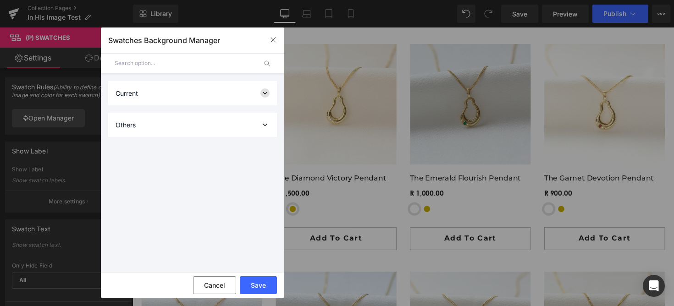
click at [262, 94] on icon at bounding box center [264, 93] width 9 height 9
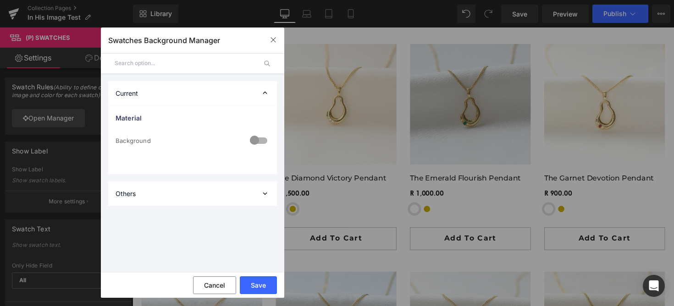
click at [259, 139] on div at bounding box center [259, 142] width 22 height 18
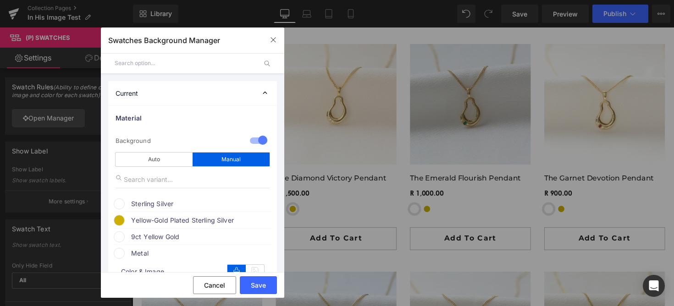
click at [151, 183] on input "text" at bounding box center [193, 179] width 154 height 17
click at [154, 203] on span "Sterling Silver" at bounding box center [200, 204] width 139 height 11
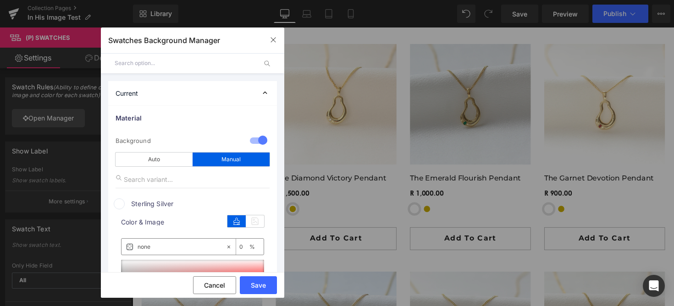
click at [161, 241] on div "none" at bounding box center [174, 247] width 104 height 16
click at [178, 246] on input "none" at bounding box center [182, 247] width 88 height 10
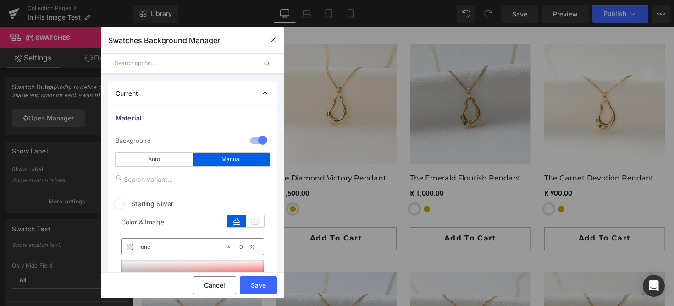
paste input "#c0c0c0"
type input "#c0c0c0"
type input "100"
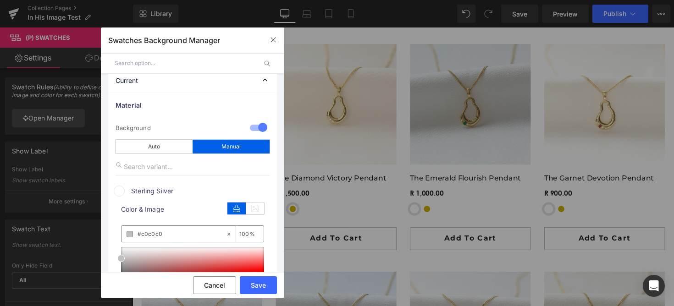
scroll to position [37, 0]
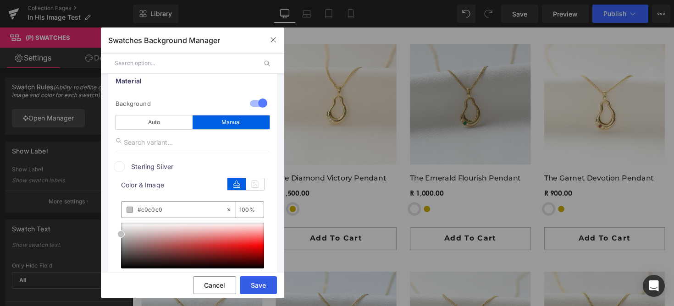
type input "#c0c0c0"
click at [258, 279] on button "Save" at bounding box center [258, 286] width 37 height 18
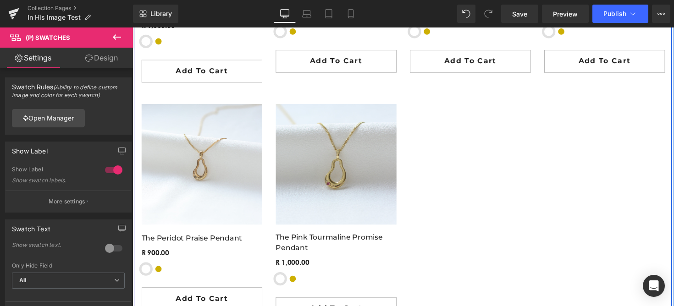
scroll to position [1328, 0]
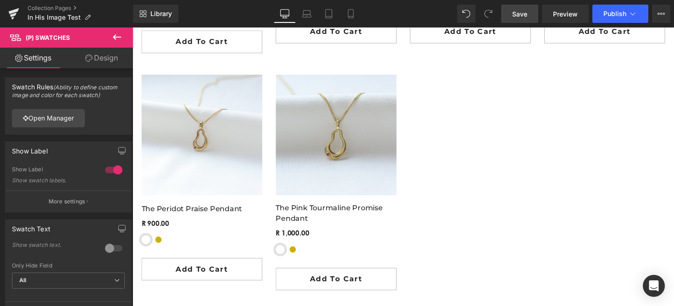
click at [515, 16] on span "Save" at bounding box center [519, 14] width 15 height 10
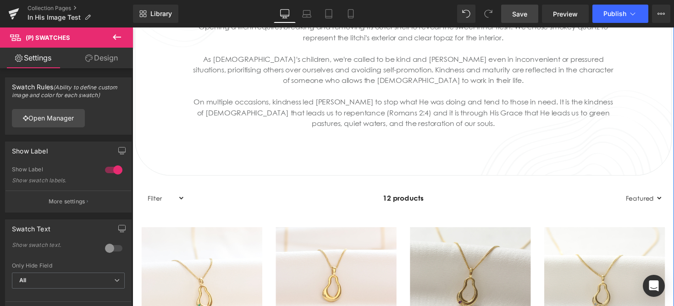
scroll to position [466, 0]
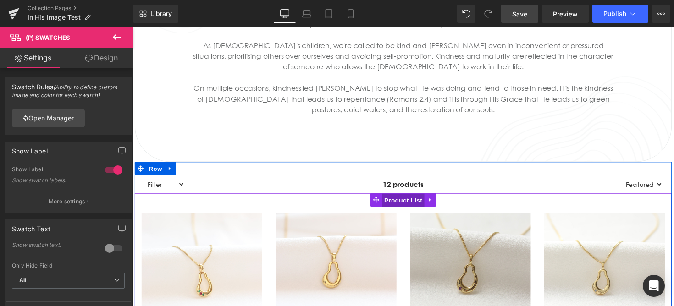
click at [407, 205] on span "Product List" at bounding box center [410, 205] width 44 height 14
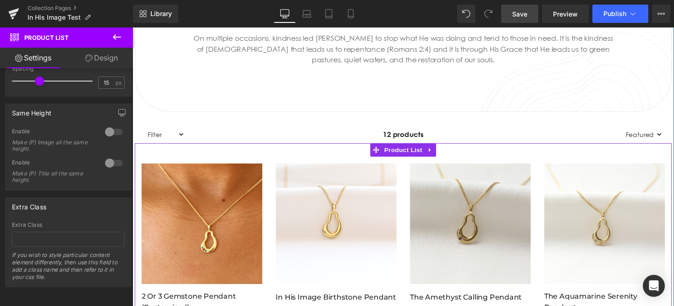
scroll to position [582, 0]
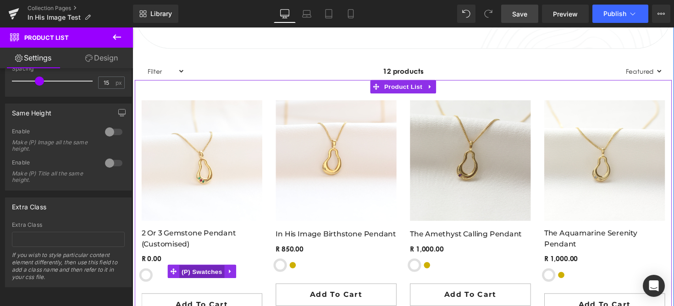
click at [183, 281] on span "(P) Swatches" at bounding box center [204, 278] width 46 height 14
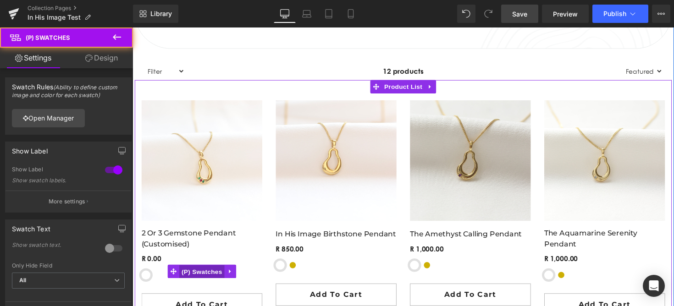
click at [183, 281] on span "(P) Swatches" at bounding box center [204, 278] width 46 height 14
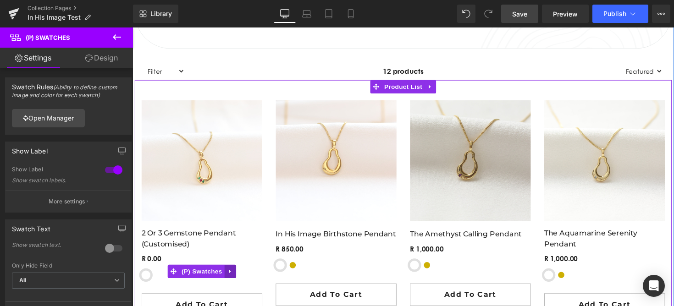
click at [233, 275] on icon at bounding box center [232, 278] width 6 height 7
click at [161, 279] on div "Metal Sterling Silver Yellow-Gold Plated Sterling Silver 9ct Yellow Gold 9ct Ro…" at bounding box center [204, 278] width 124 height 30
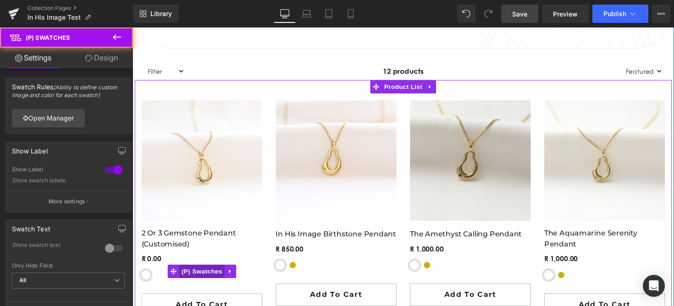
click at [192, 282] on span "(P) Swatches" at bounding box center [204, 278] width 46 height 14
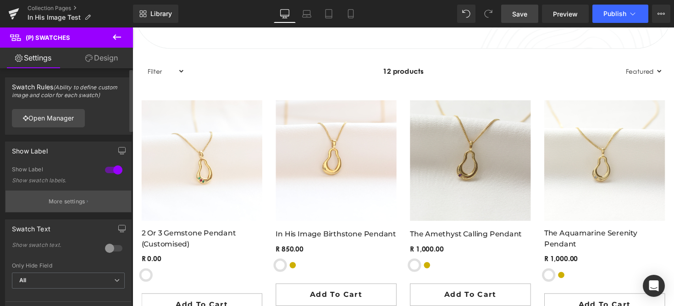
click at [61, 200] on p "More settings" at bounding box center [67, 202] width 37 height 8
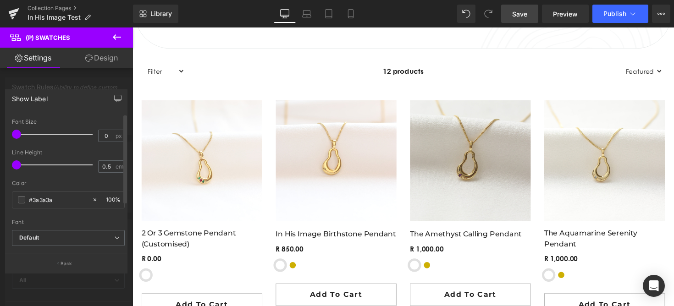
scroll to position [0, 0]
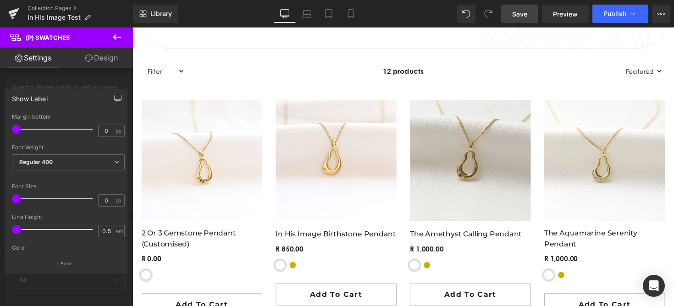
click at [107, 78] on div at bounding box center [66, 169] width 133 height 283
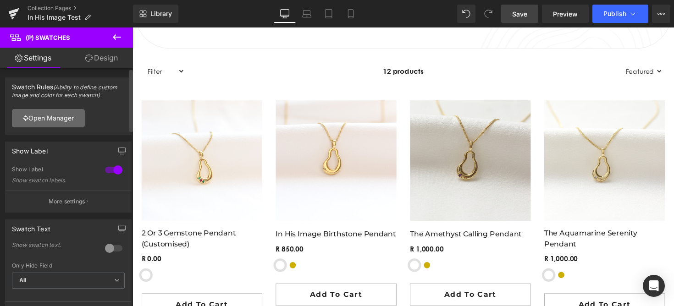
click at [71, 116] on link "Open Manager" at bounding box center [48, 118] width 73 height 18
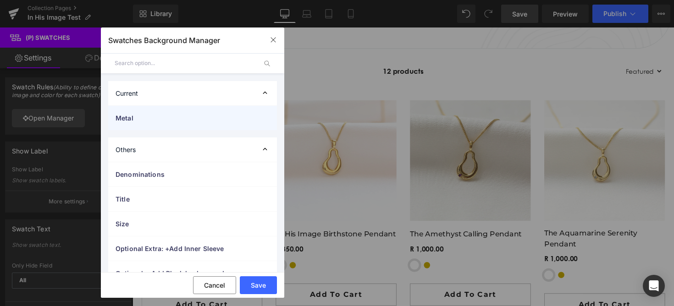
click at [130, 119] on span "Metal" at bounding box center [184, 118] width 136 height 10
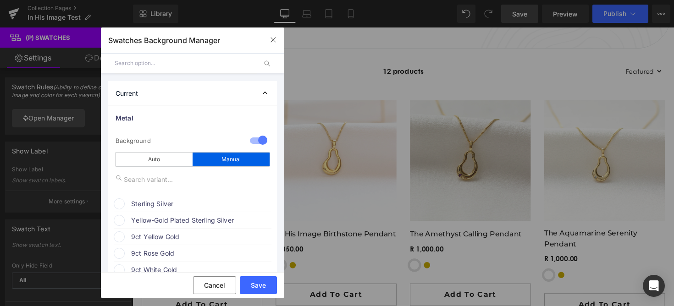
click at [126, 219] on div "Yellow-Gold Plated Sterling Silver" at bounding box center [193, 219] width 158 height 14
click at [150, 259] on input "none" at bounding box center [182, 264] width 88 height 10
click at [240, 179] on input "text" at bounding box center [193, 179] width 154 height 17
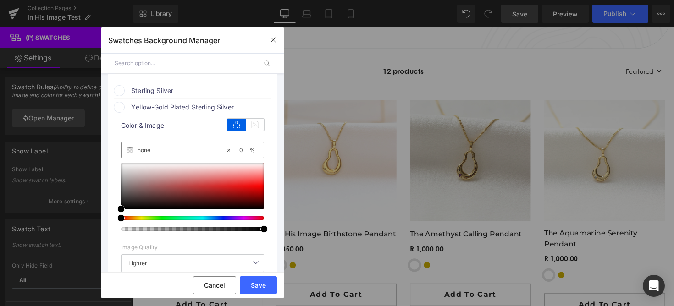
click at [262, 122] on div "color Color & Image color none none 0 % Image Replace Image Upload image or Bro…" at bounding box center [193, 212] width 158 height 199
click at [255, 126] on icon at bounding box center [255, 125] width 18 height 12
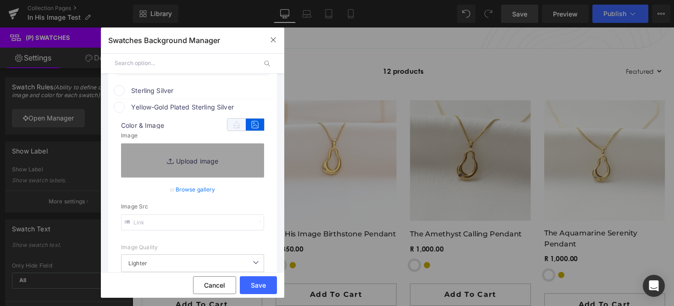
click at [234, 124] on icon at bounding box center [236, 125] width 18 height 12
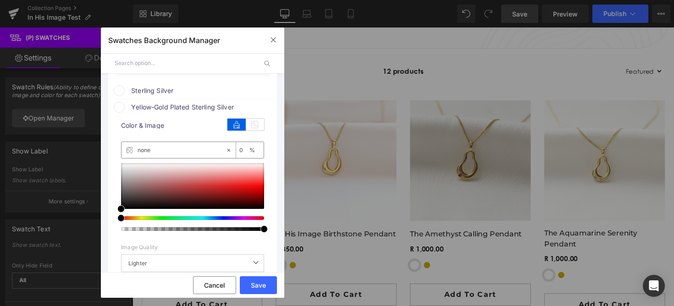
click at [175, 145] on input "none" at bounding box center [182, 150] width 88 height 10
paste input "#c0c0c0"
type input "#c0c0c0"
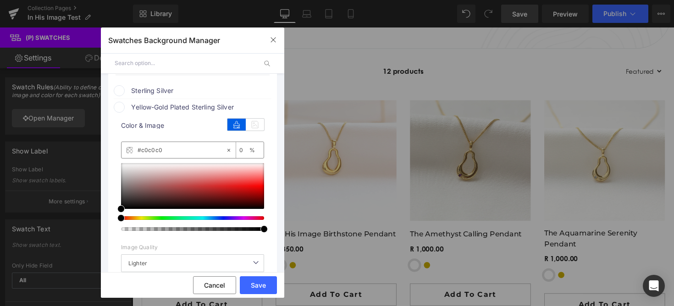
type input "100"
type input "#c0c0c0"
click at [250, 281] on button "Save" at bounding box center [258, 286] width 37 height 18
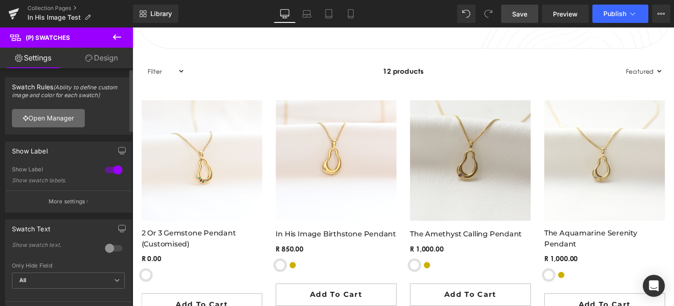
click at [59, 118] on link "Open Manager" at bounding box center [48, 118] width 73 height 18
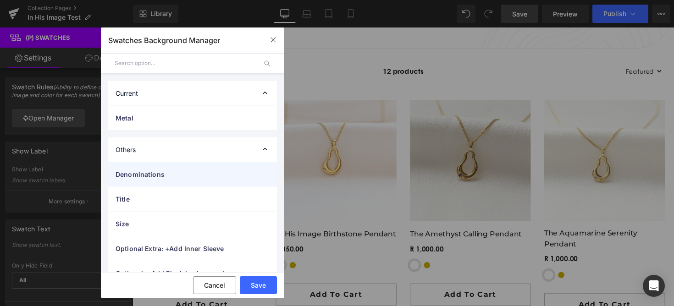
scroll to position [16, 0]
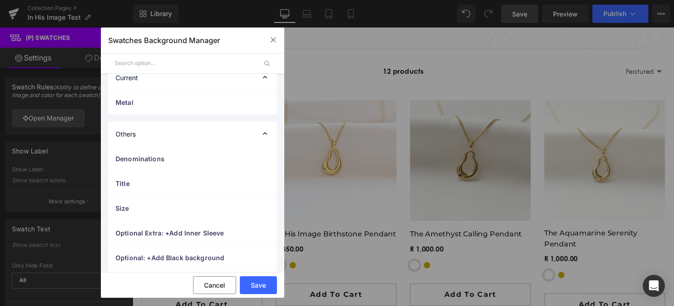
click at [183, 141] on div "Others" at bounding box center [192, 134] width 169 height 24
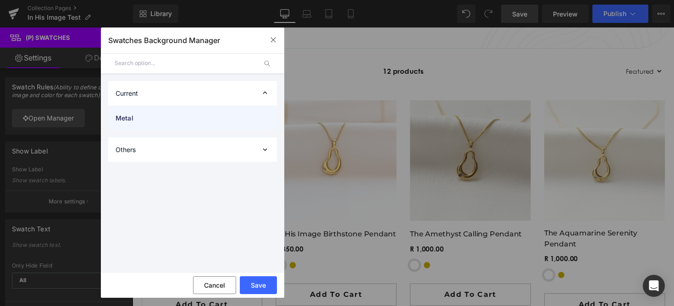
click at [184, 112] on div "Metal" at bounding box center [192, 118] width 169 height 24
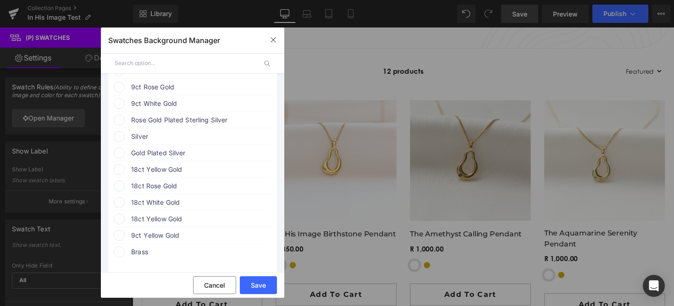
scroll to position [153, 0]
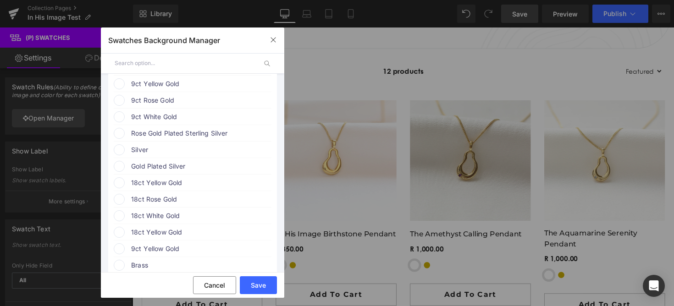
click at [144, 147] on span "Silver" at bounding box center [200, 149] width 139 height 11
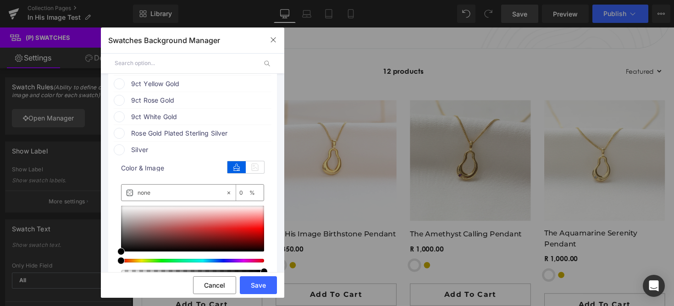
click at [161, 194] on input "none" at bounding box center [182, 193] width 88 height 10
paste input "#c0c0c0"
type input "#c0c0c0"
type input "100"
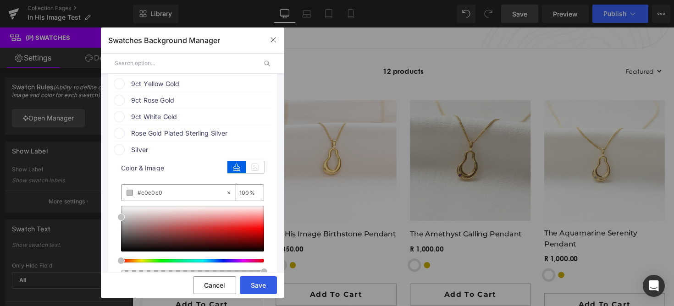
type input "#c0c0c0"
click at [255, 282] on button "Save" at bounding box center [258, 286] width 37 height 18
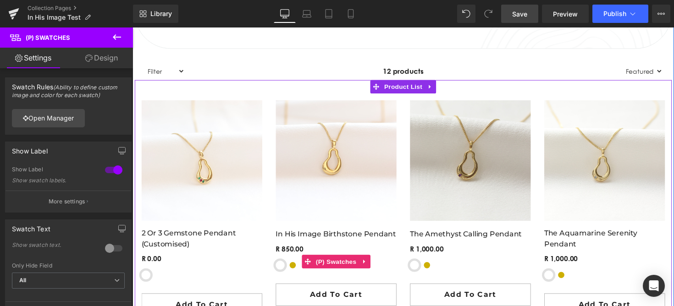
click at [297, 272] on span "Yellow-Gold Plated Sterling Silver" at bounding box center [296, 271] width 9 height 9
click at [285, 272] on span "Sterling Silver" at bounding box center [283, 271] width 9 height 9
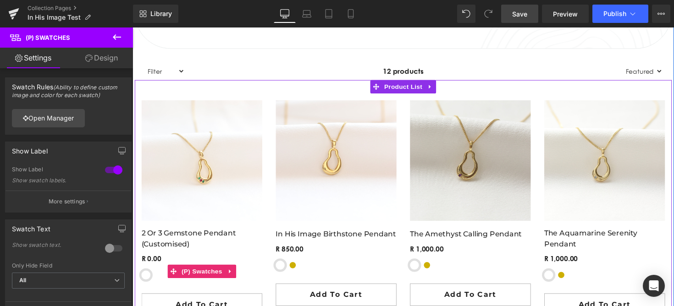
click at [150, 280] on div "Metal Sterling Silver Yellow-Gold Plated Sterling Silver 9ct Yellow Gold 9ct Ro…" at bounding box center [204, 285] width 124 height 16
click at [202, 274] on span "(P) Swatches" at bounding box center [204, 278] width 46 height 14
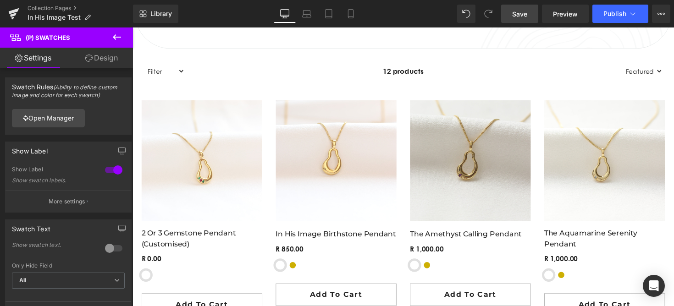
click at [105, 54] on link "Design" at bounding box center [101, 58] width 66 height 21
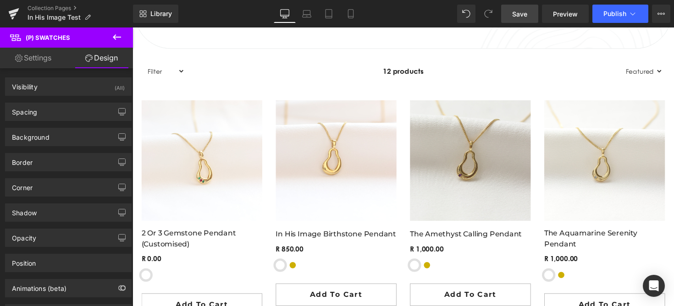
click at [39, 56] on link "Settings" at bounding box center [33, 58] width 66 height 21
type input "100"
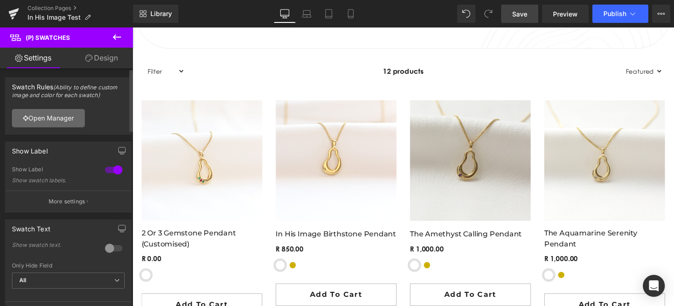
click at [52, 115] on link "Open Manager" at bounding box center [48, 118] width 73 height 18
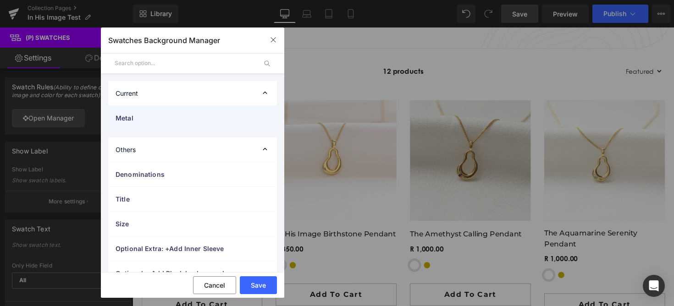
click at [139, 117] on span "Metal" at bounding box center [184, 118] width 136 height 10
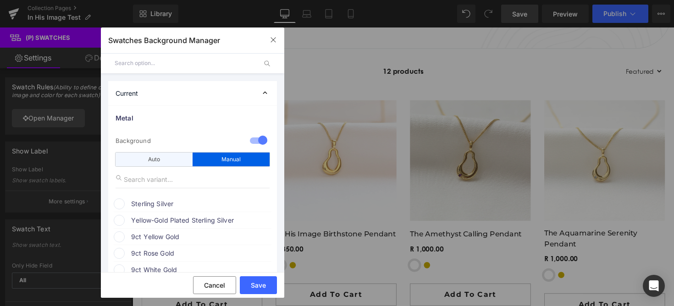
click at [167, 157] on div "Auto" at bounding box center [154, 160] width 77 height 14
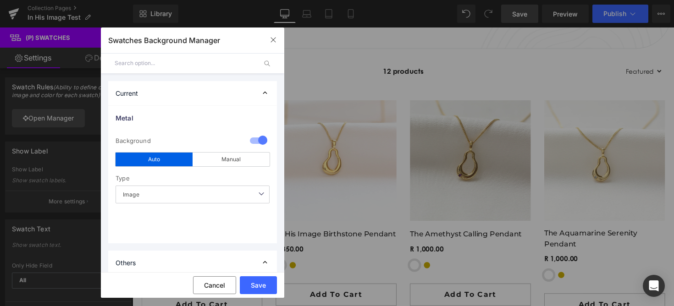
click at [175, 194] on span "Image" at bounding box center [193, 195] width 154 height 18
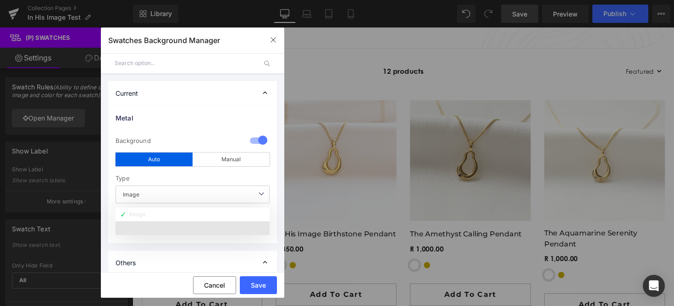
click at [151, 226] on li "Color" at bounding box center [193, 228] width 154 height 14
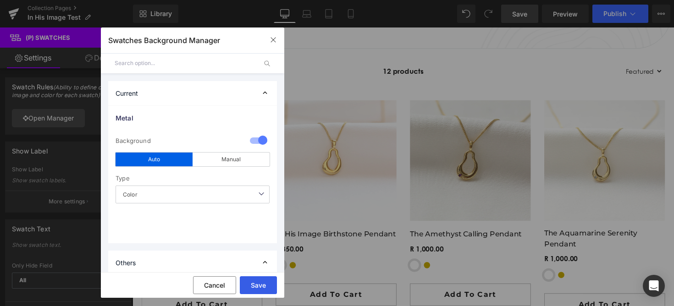
click at [260, 289] on button "Save" at bounding box center [258, 286] width 37 height 18
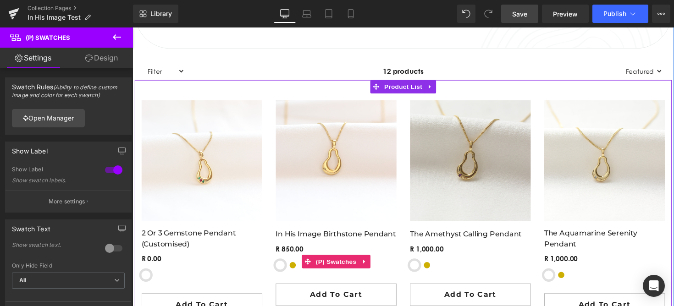
click at [297, 268] on span "Yellow-Gold Plated Sterling Silver" at bounding box center [296, 271] width 9 height 9
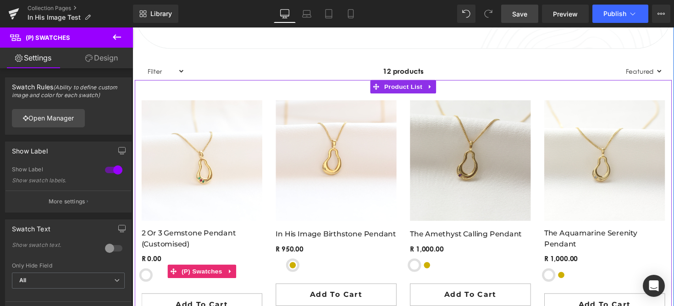
click at [150, 276] on div "Metal Sterling Silver Yellow-Gold Plated Sterling Silver 9ct Yellow Gold 9ct Ro…" at bounding box center [204, 278] width 124 height 30
click at [161, 278] on span "Yellow-Gold Plated Sterling Silver" at bounding box center [159, 281] width 9 height 9
click at [191, 282] on span "(P) Swatches" at bounding box center [204, 278] width 46 height 14
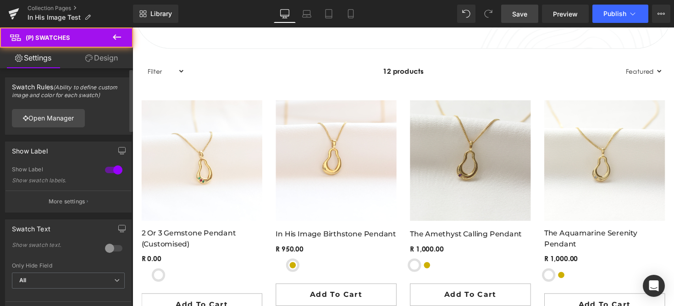
click at [66, 108] on div "Open Manager" at bounding box center [69, 118] width 126 height 33
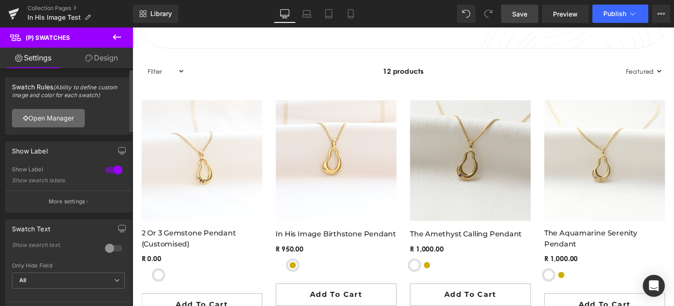
click at [66, 116] on link "Open Manager" at bounding box center [48, 118] width 73 height 18
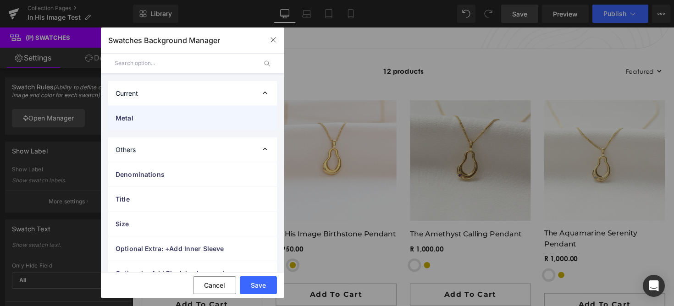
click at [143, 120] on span "Metal" at bounding box center [184, 118] width 136 height 10
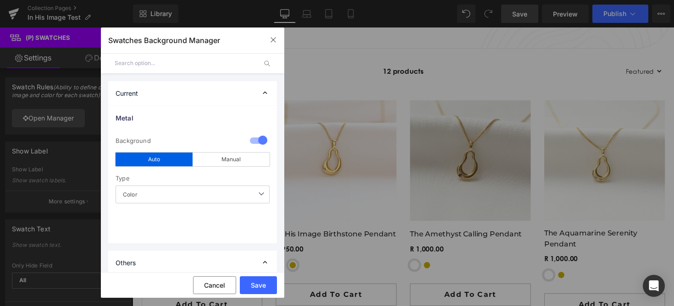
click at [166, 183] on div "Type" at bounding box center [193, 178] width 154 height 15
click at [164, 189] on span "Color" at bounding box center [193, 195] width 154 height 18
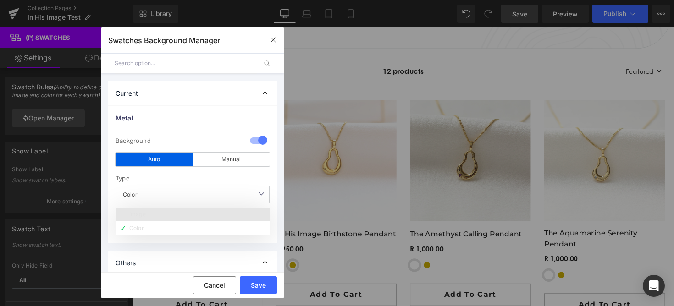
click at [145, 216] on div "Image" at bounding box center [137, 214] width 17 height 6
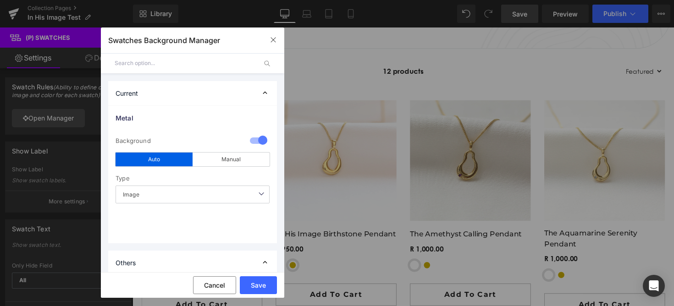
click at [163, 195] on span "Image" at bounding box center [193, 195] width 154 height 18
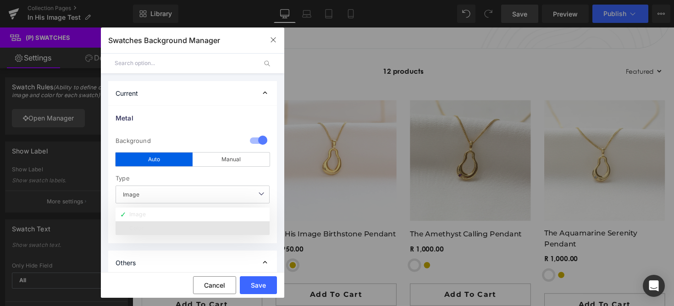
click at [168, 221] on li "Color" at bounding box center [193, 228] width 154 height 14
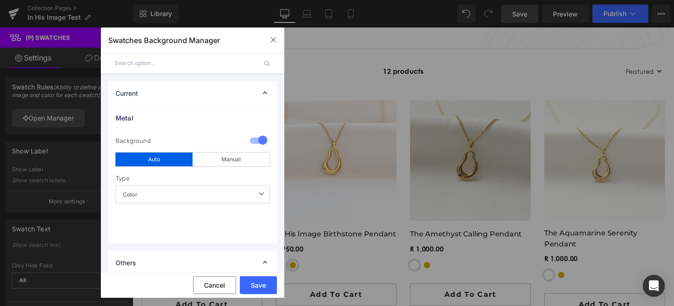
click at [230, 167] on div "1 Background auto Auto Manual Image Color Type Color Image Color Sterling Silve…" at bounding box center [192, 186] width 169 height 113
click at [230, 159] on div "Manual" at bounding box center [231, 160] width 77 height 14
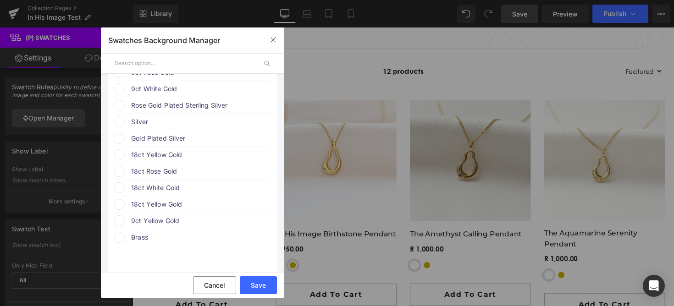
scroll to position [205, 0]
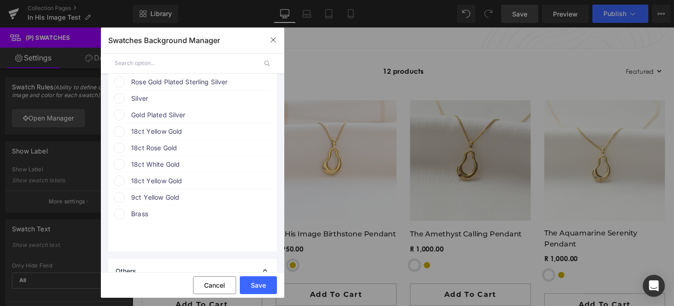
click at [155, 180] on span "18ct Yellow Gold" at bounding box center [200, 181] width 139 height 11
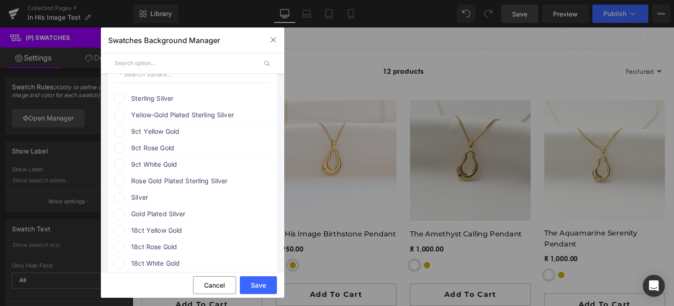
scroll to position [83, 0]
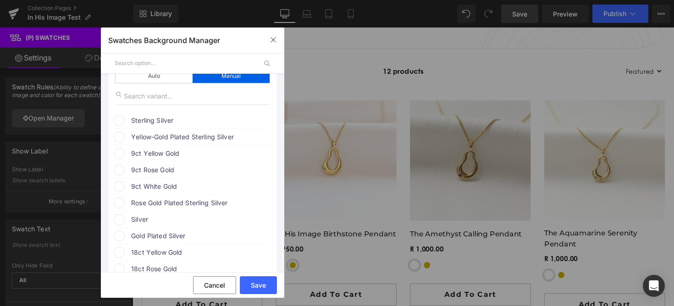
click at [131, 220] on span "Silver" at bounding box center [200, 219] width 139 height 11
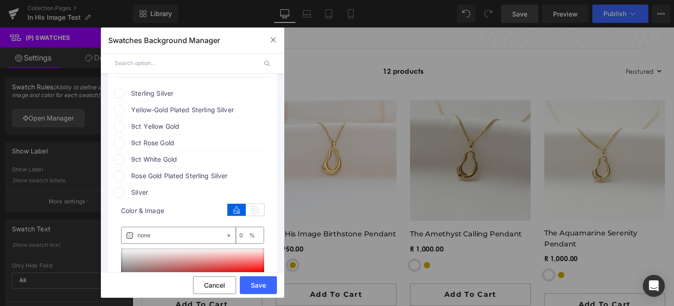
scroll to position [118, 0]
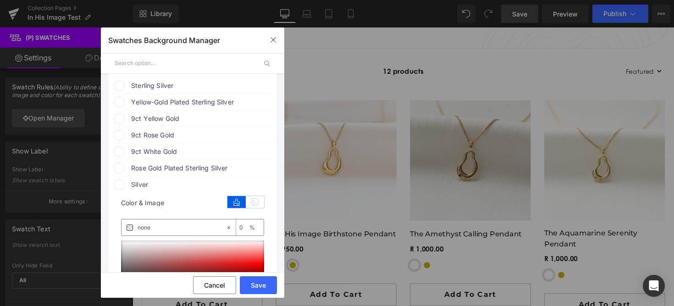
click at [185, 227] on input "none" at bounding box center [182, 228] width 88 height 10
paste input "#c0c0c0"
type input "#c0c0c0"
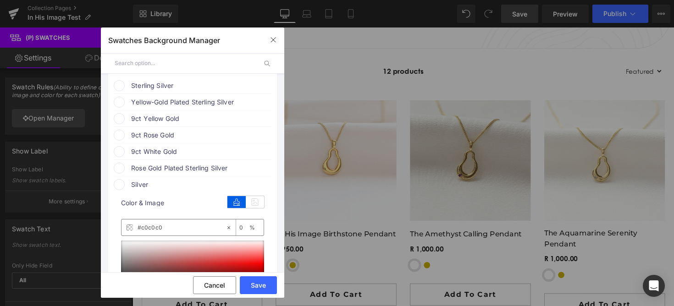
type input "100"
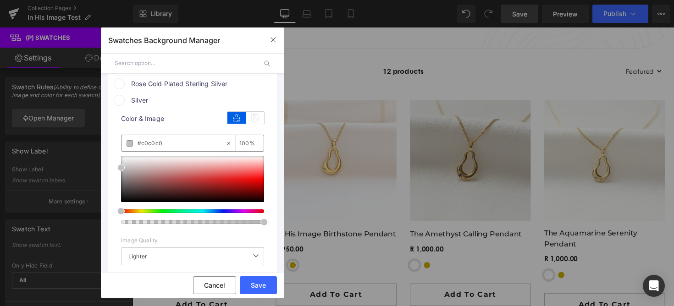
scroll to position [209, 0]
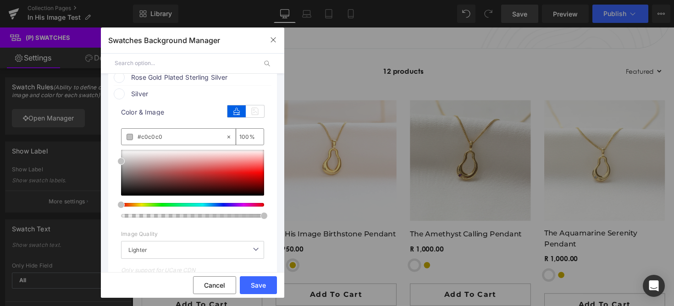
type input "#c0c0c0"
click at [267, 192] on div "color Color & Image color rgb(192, 192, 192) #c0c0c0 100 % Image Replace Image …" at bounding box center [193, 199] width 158 height 199
click at [264, 291] on button "Save" at bounding box center [258, 286] width 37 height 18
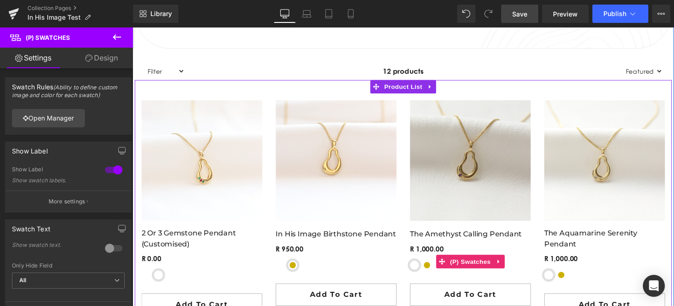
click at [439, 268] on div "Material Sterling Silver Yellow-Gold Plated Sterling Silver 9ct Yellow Gold" at bounding box center [479, 275] width 124 height 16
click at [431, 269] on span "Yellow-Gold Plated Sterling Silver" at bounding box center [434, 271] width 9 height 9
click at [460, 271] on span "(P) Swatches" at bounding box center [479, 268] width 46 height 14
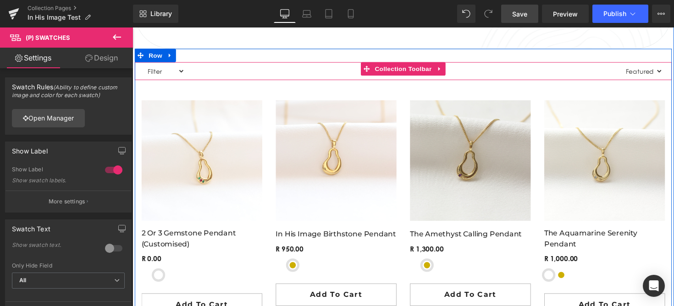
click at [459, 63] on div at bounding box center [410, 64] width 550 height 2
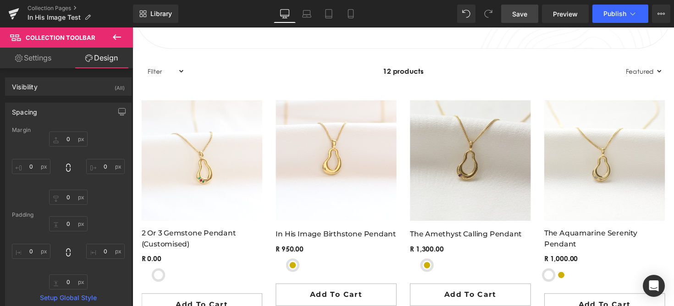
click at [528, 13] on link "Save" at bounding box center [519, 14] width 37 height 18
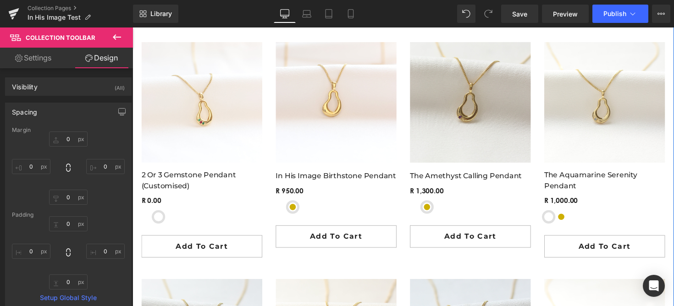
scroll to position [643, 0]
